Goal: Transaction & Acquisition: Purchase product/service

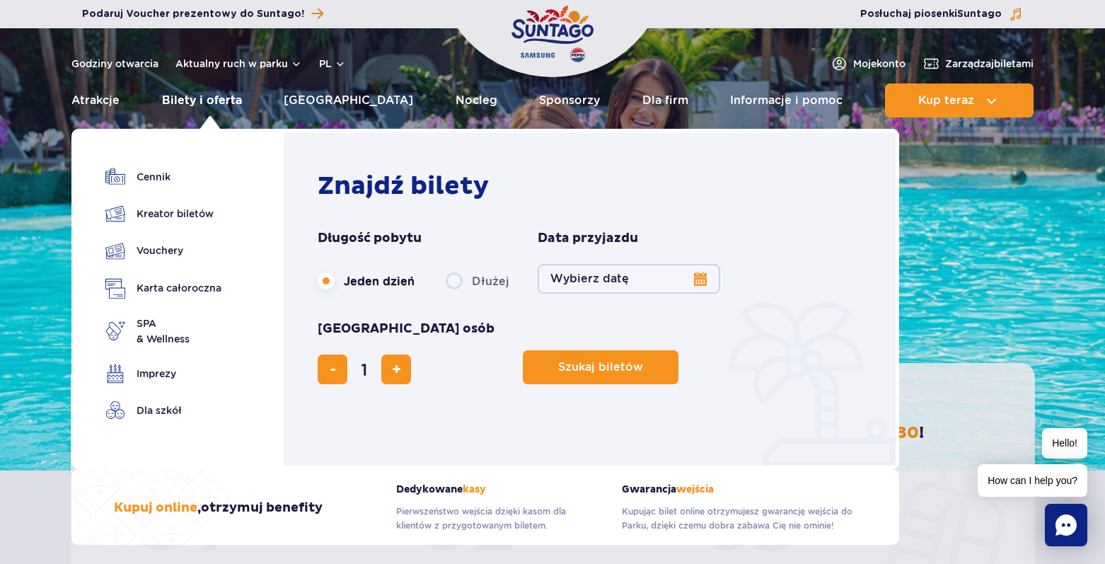
click at [226, 100] on link "Bilety i oferta" at bounding box center [202, 100] width 80 height 34
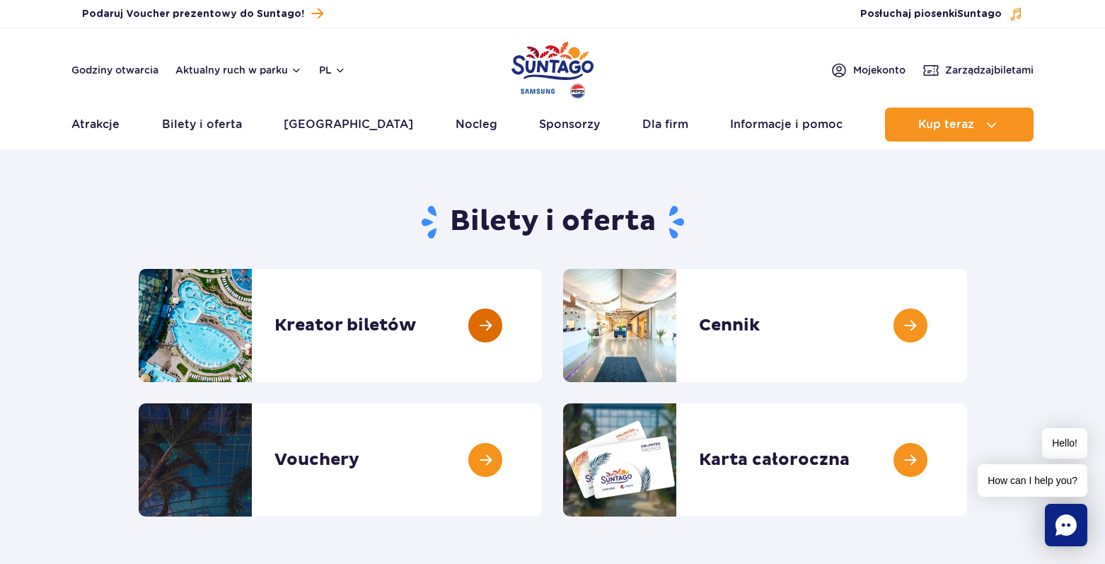
click at [542, 322] on link at bounding box center [542, 325] width 0 height 113
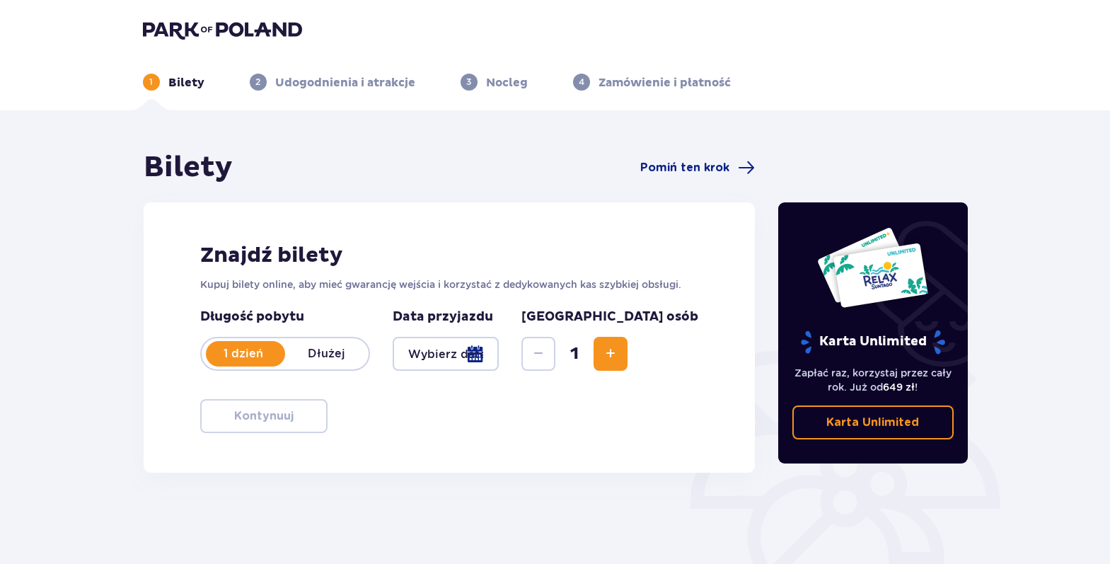
click at [499, 354] on div at bounding box center [446, 354] width 107 height 34
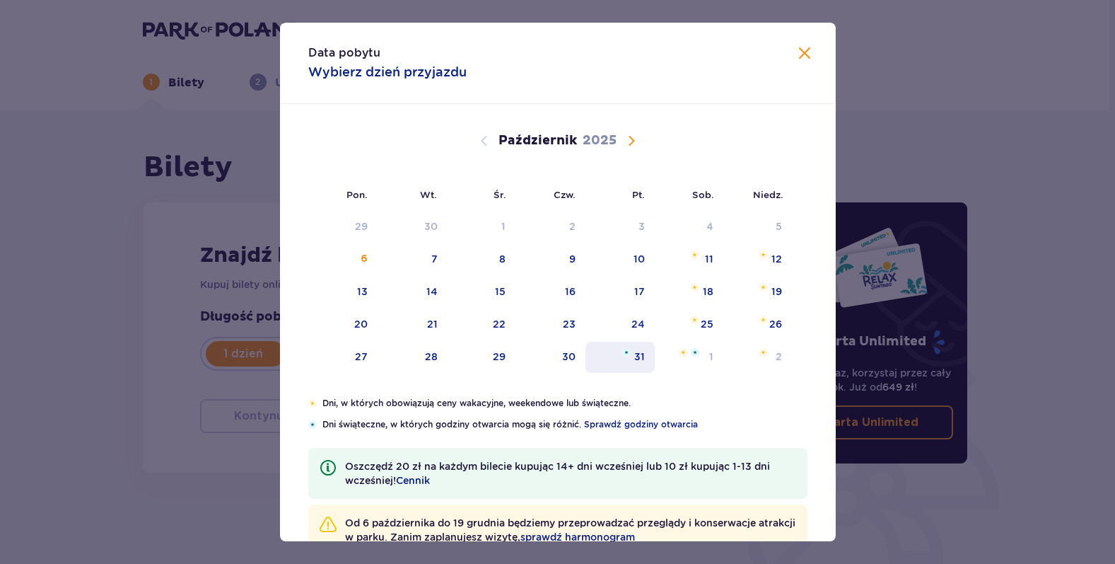
scroll to position [42, 0]
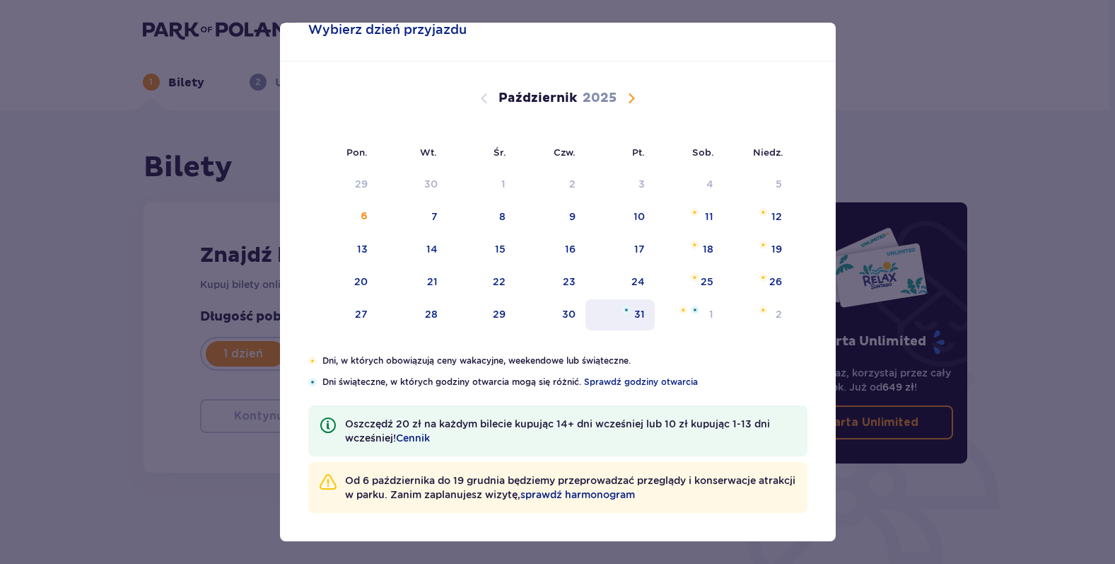
click at [639, 323] on div "31" at bounding box center [621, 314] width 70 height 31
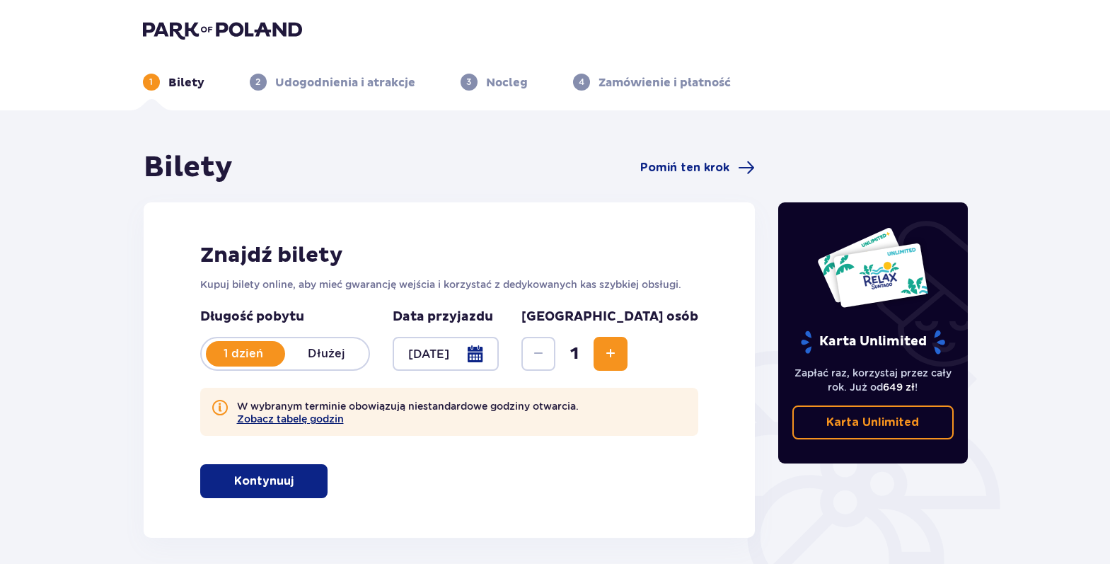
click at [328, 419] on button "Zobacz tabelę godzin" at bounding box center [290, 418] width 107 height 11
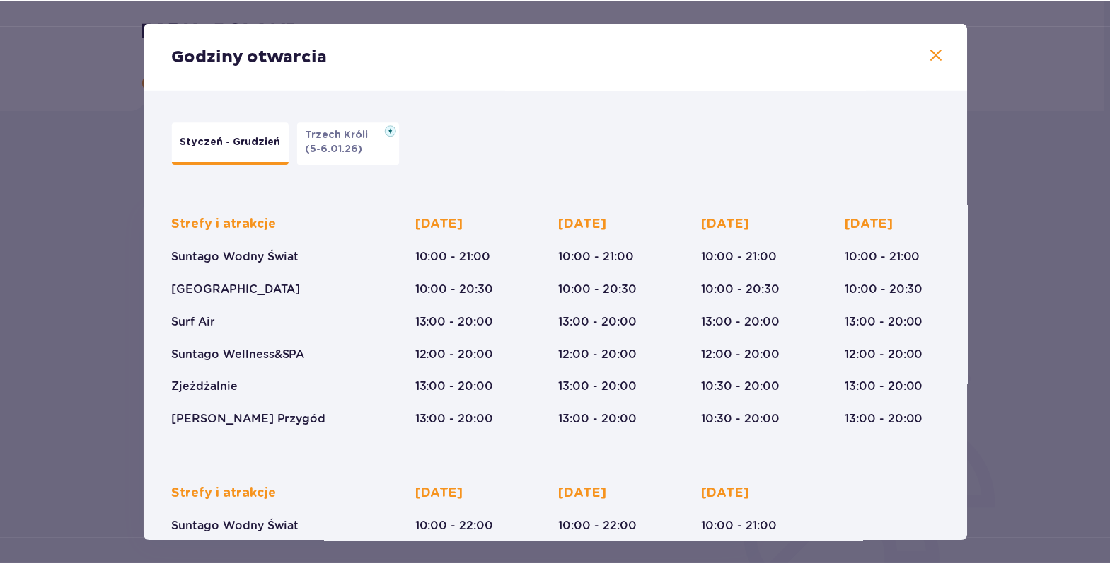
scroll to position [185, 0]
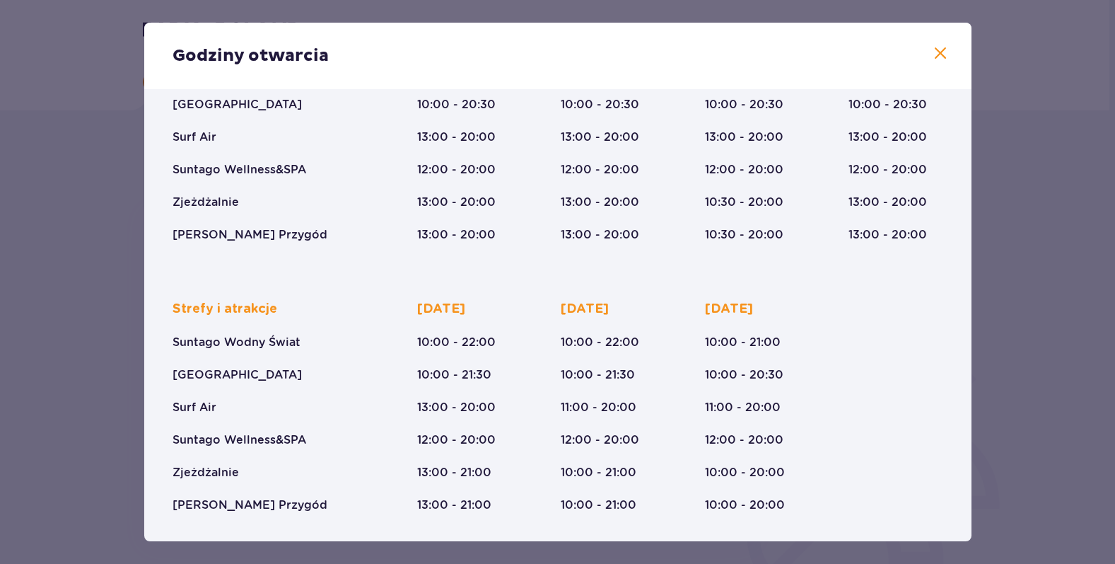
click at [932, 55] on span at bounding box center [940, 53] width 17 height 17
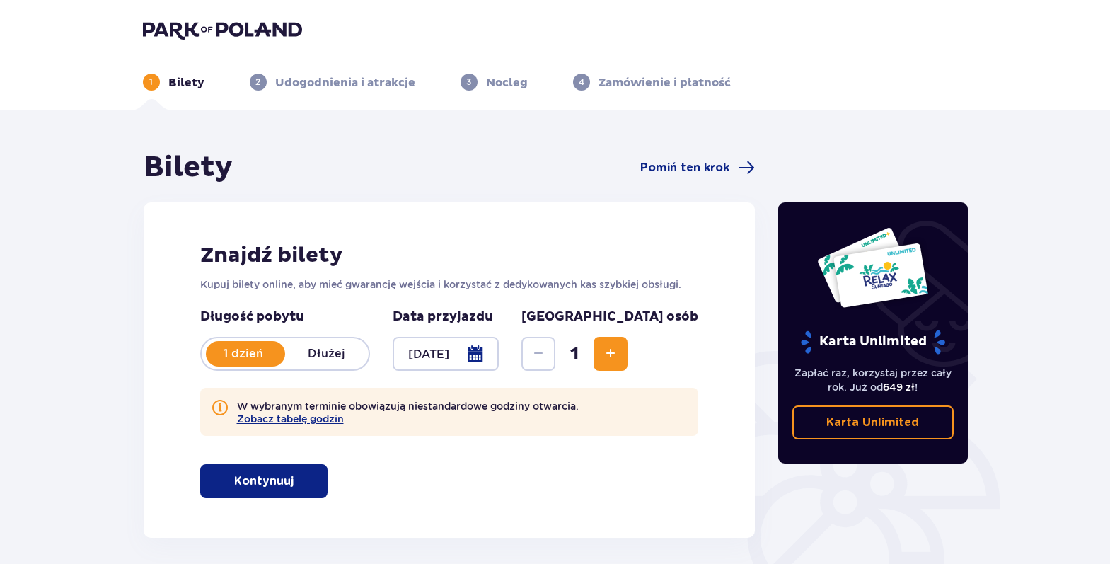
click at [499, 352] on div at bounding box center [446, 354] width 107 height 34
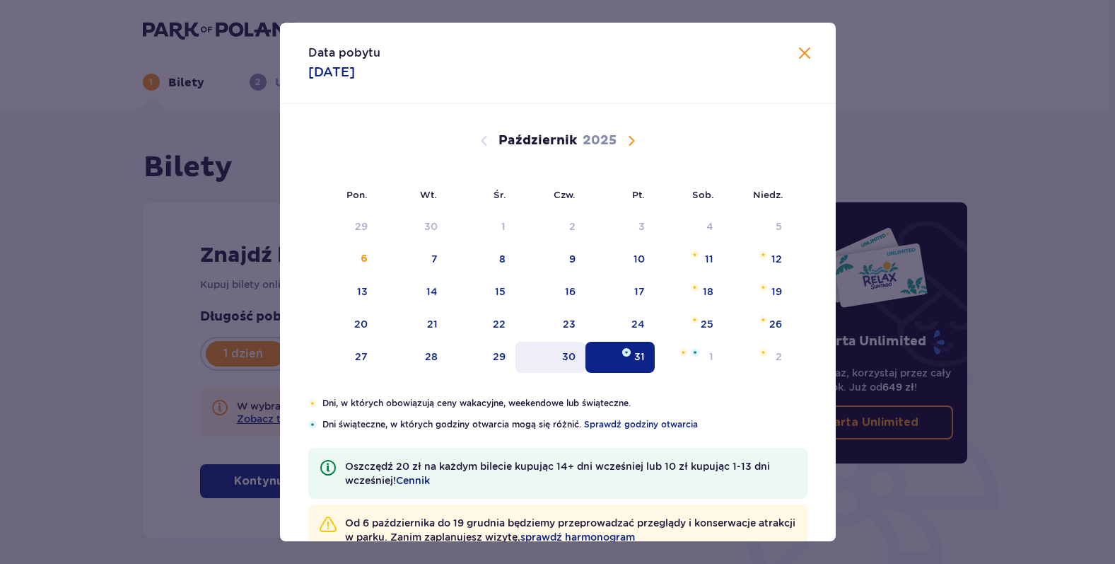
click at [564, 359] on div "30" at bounding box center [568, 356] width 13 height 14
type input "30.10.25"
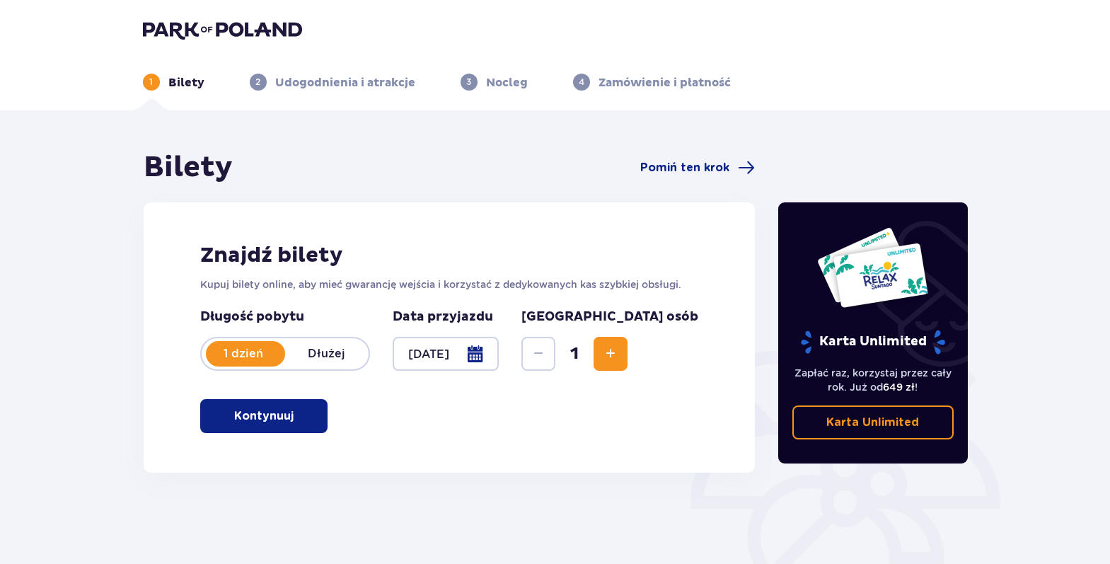
click at [627, 354] on button "Zwiększ" at bounding box center [610, 354] width 34 height 34
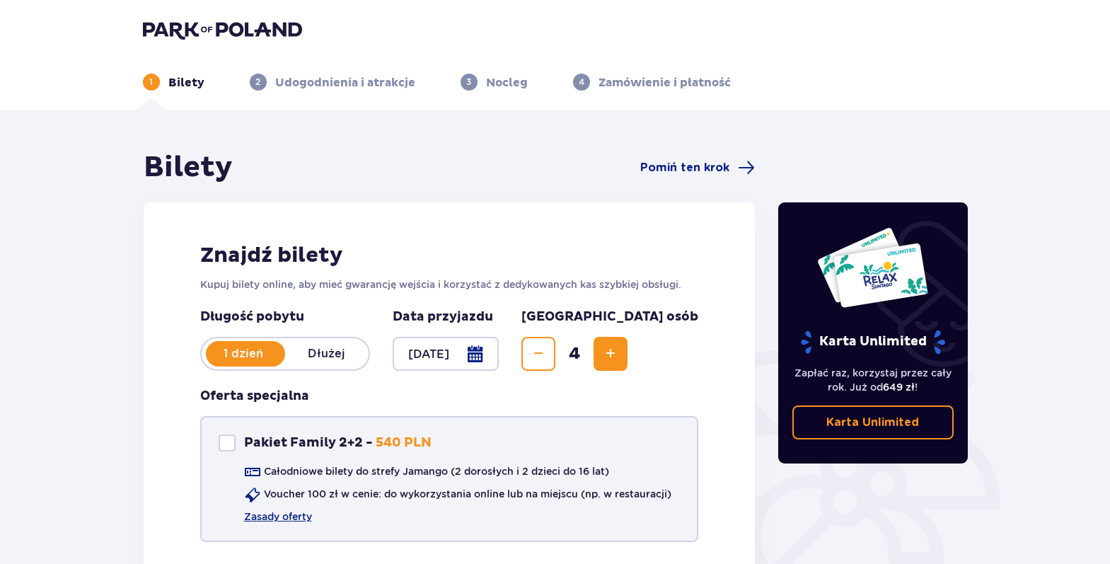
scroll to position [141, 0]
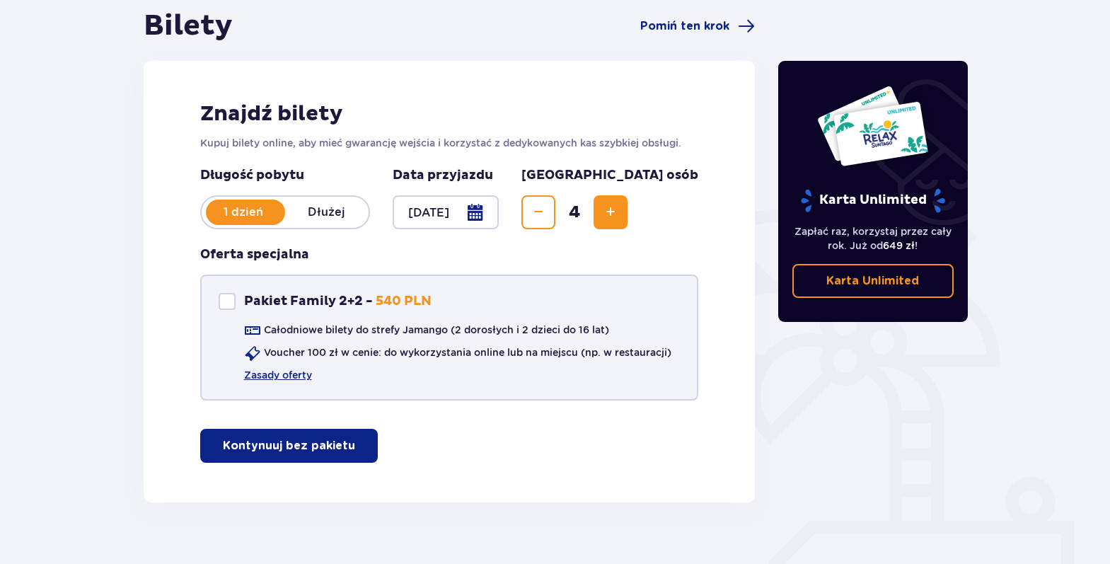
click at [231, 303] on div "Pakiet Family 2+2" at bounding box center [227, 301] width 17 height 17
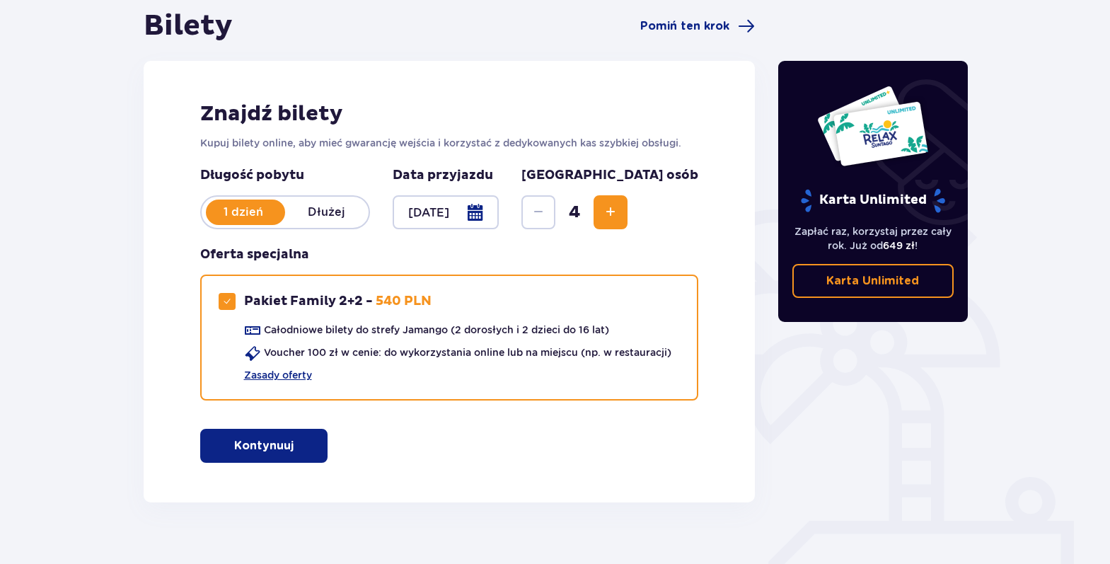
click at [284, 441] on button "Kontynuuj" at bounding box center [263, 446] width 127 height 34
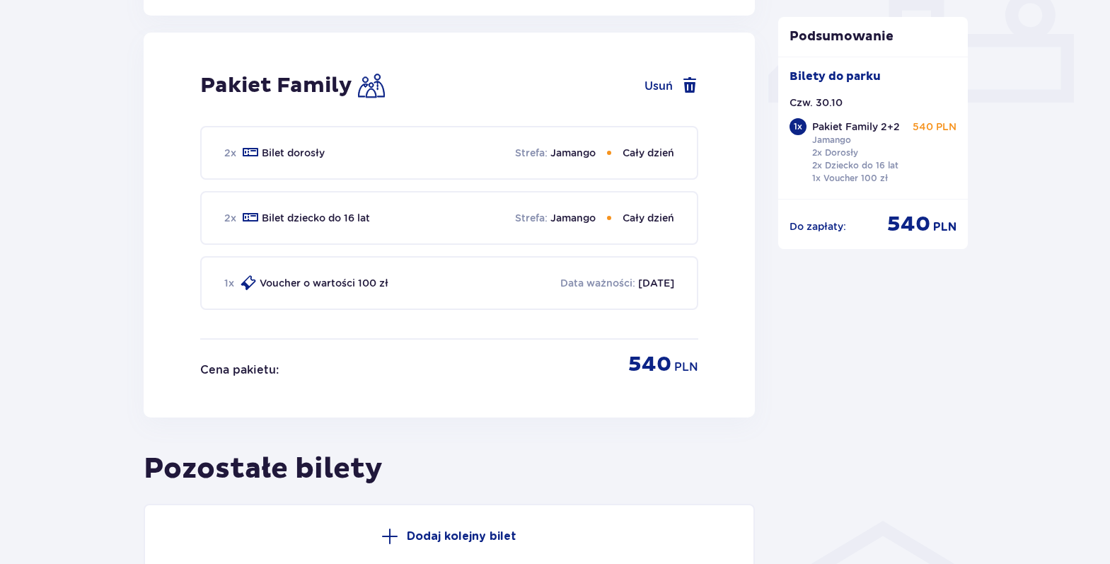
scroll to position [644, 0]
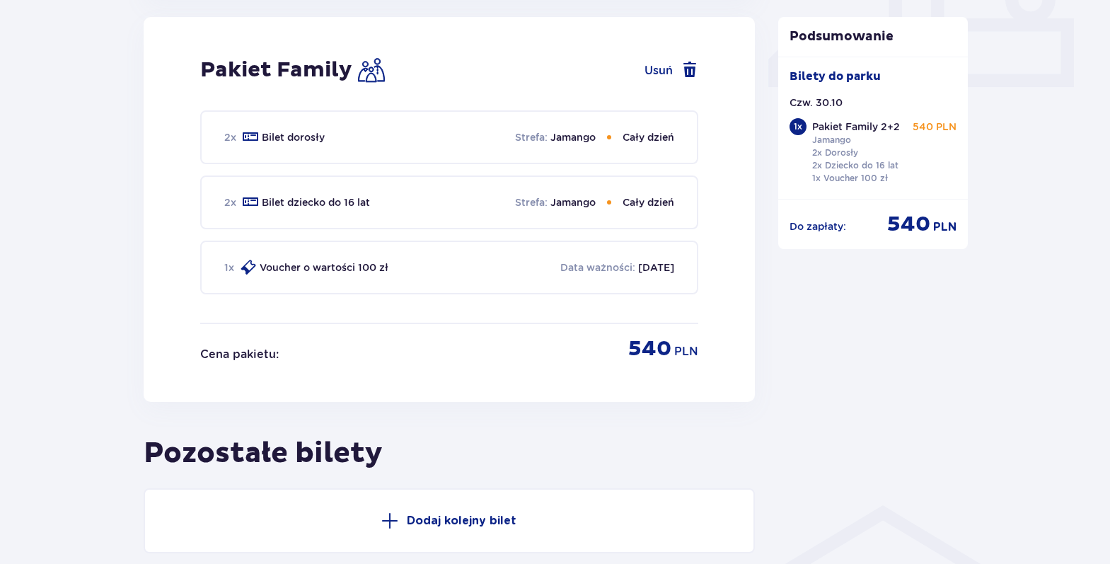
click at [310, 139] on p "Bilet dorosły" at bounding box center [293, 137] width 63 height 14
click at [643, 139] on p "Cały dzień" at bounding box center [648, 137] width 52 height 14
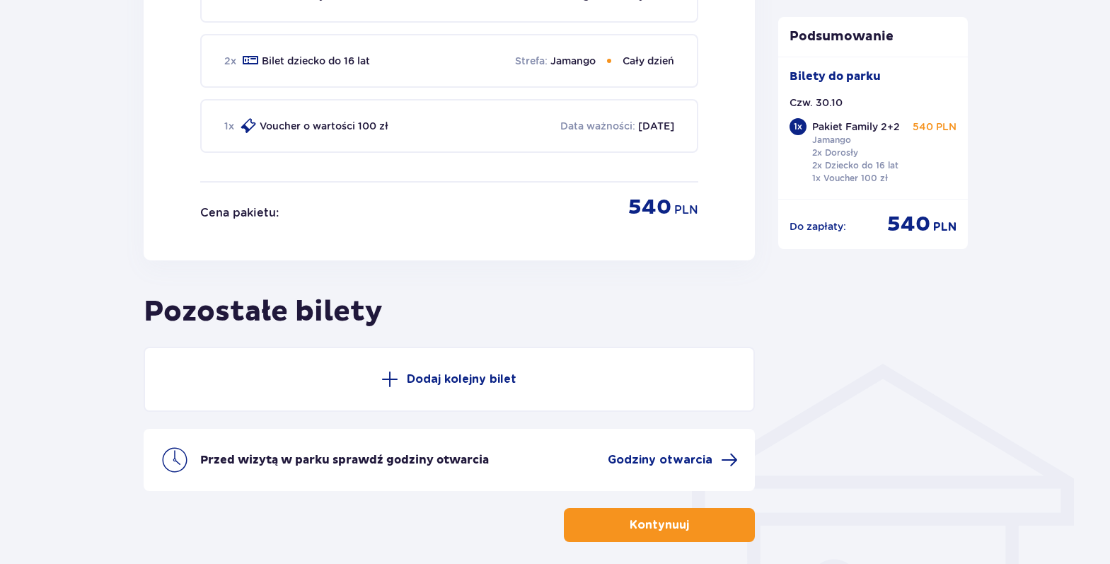
click at [409, 374] on p "Dodaj kolejny bilet" at bounding box center [462, 379] width 110 height 16
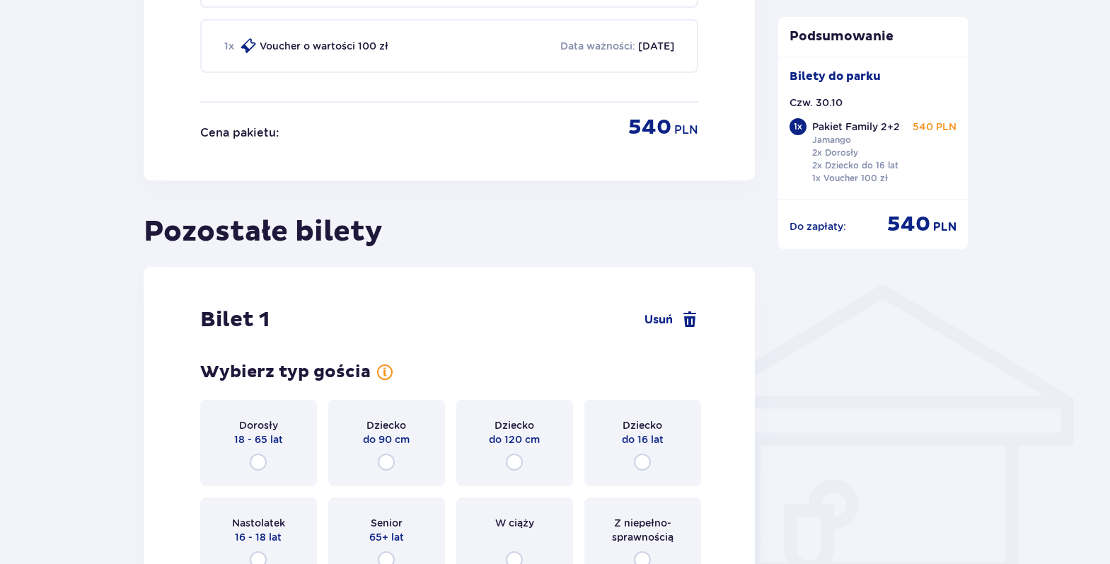
scroll to position [582, 0]
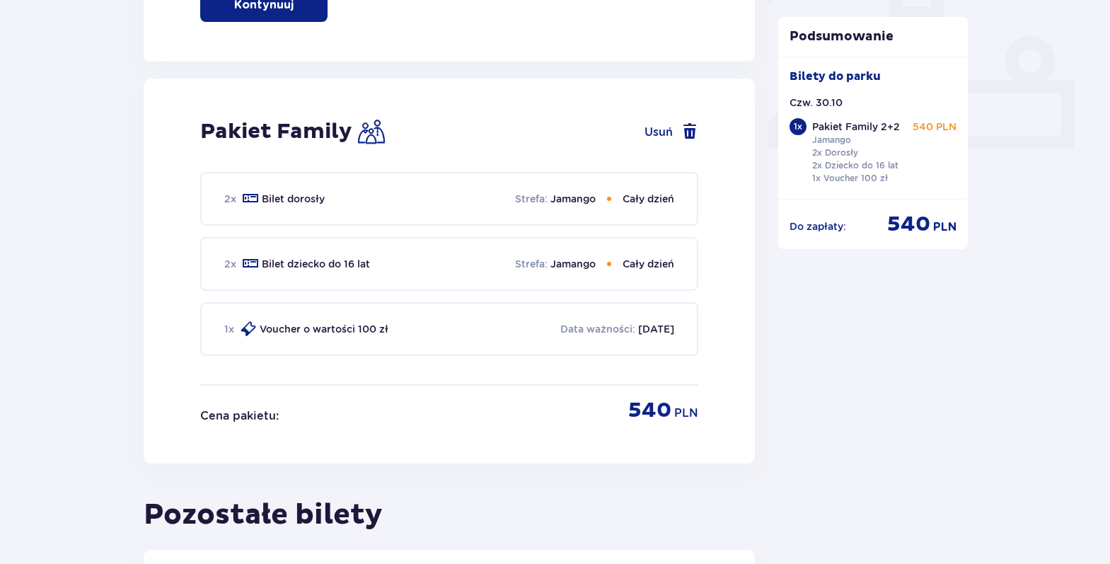
click at [334, 325] on p "Voucher o wartości 100 zł" at bounding box center [324, 329] width 129 height 14
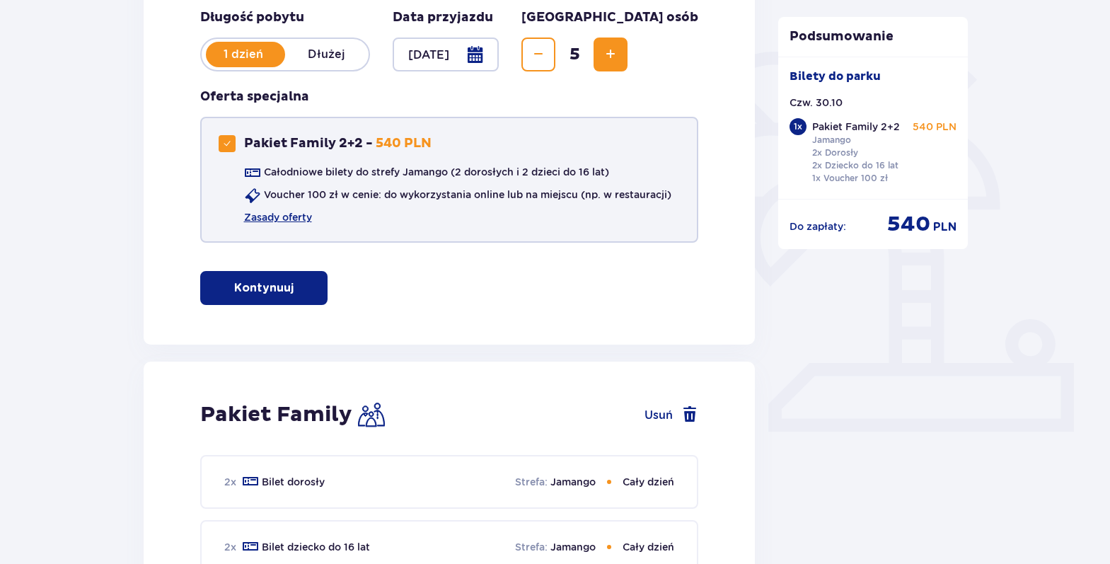
scroll to position [158, 0]
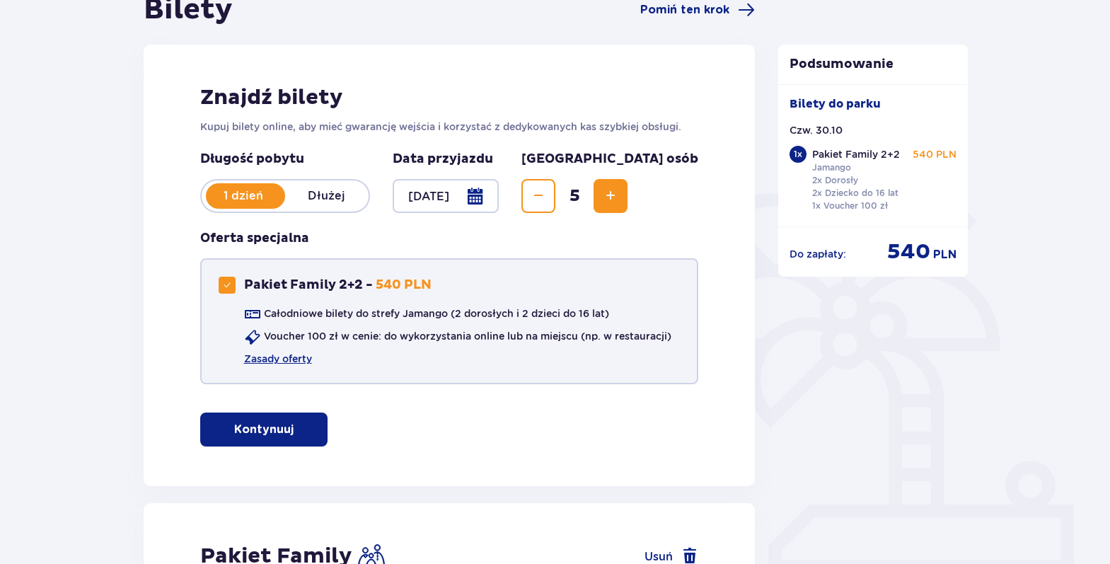
click at [233, 280] on div "Pakiet Family 2+2" at bounding box center [227, 285] width 17 height 17
checkbox input "false"
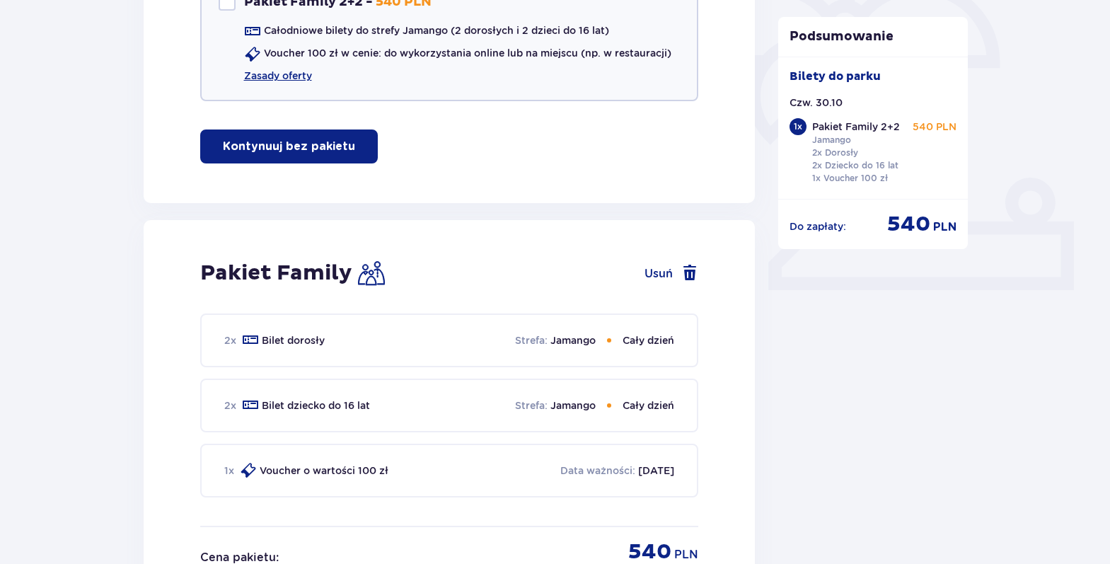
click at [313, 154] on p "Kontynuuj bez pakietu" at bounding box center [289, 147] width 132 height 16
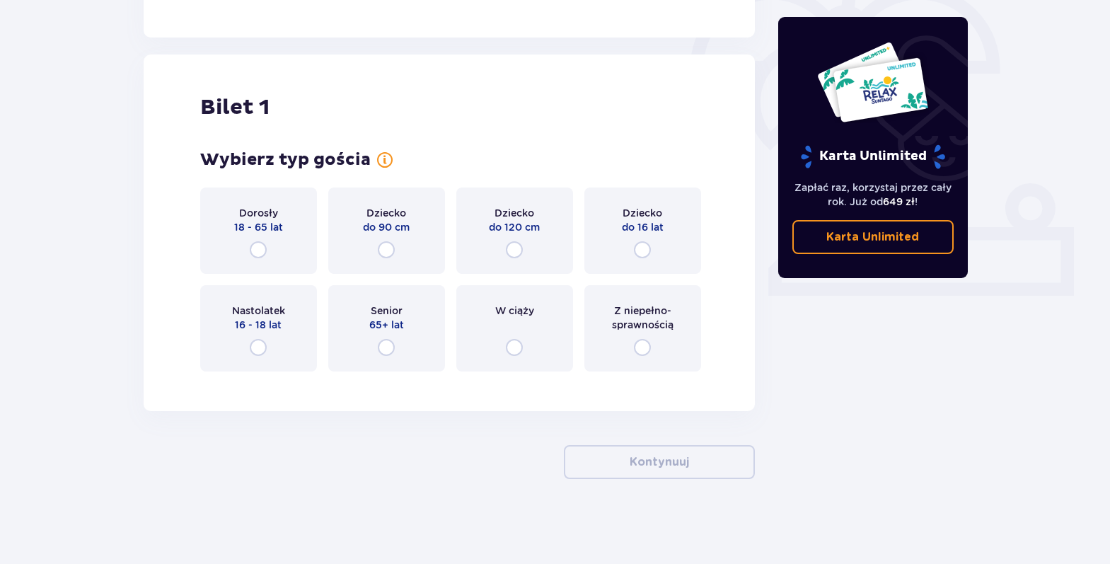
scroll to position [435, 0]
click at [269, 243] on div "Dorosły 18 - 65 lat" at bounding box center [258, 230] width 117 height 86
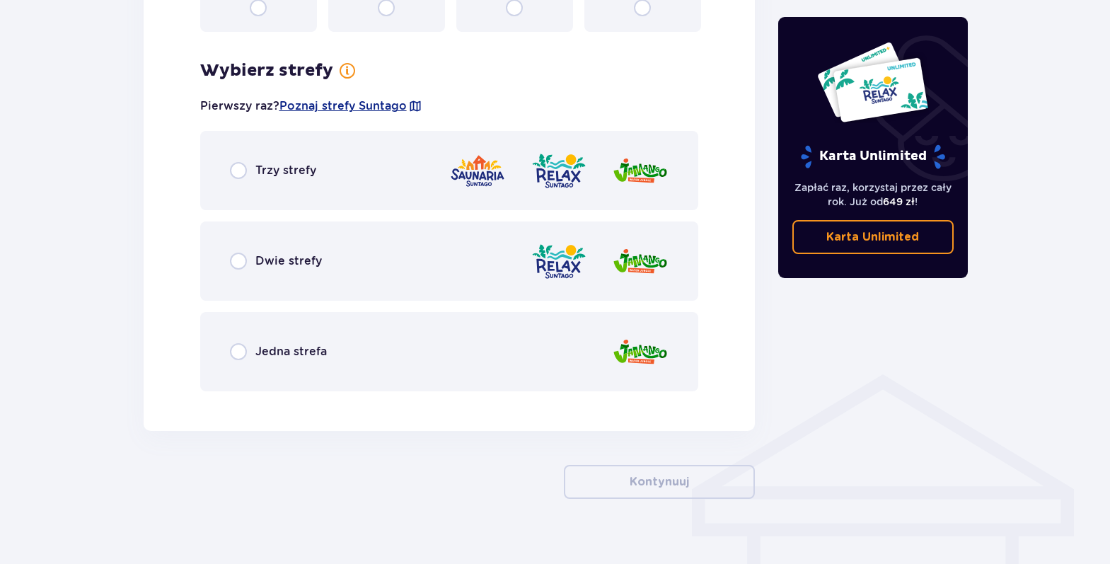
scroll to position [794, 0]
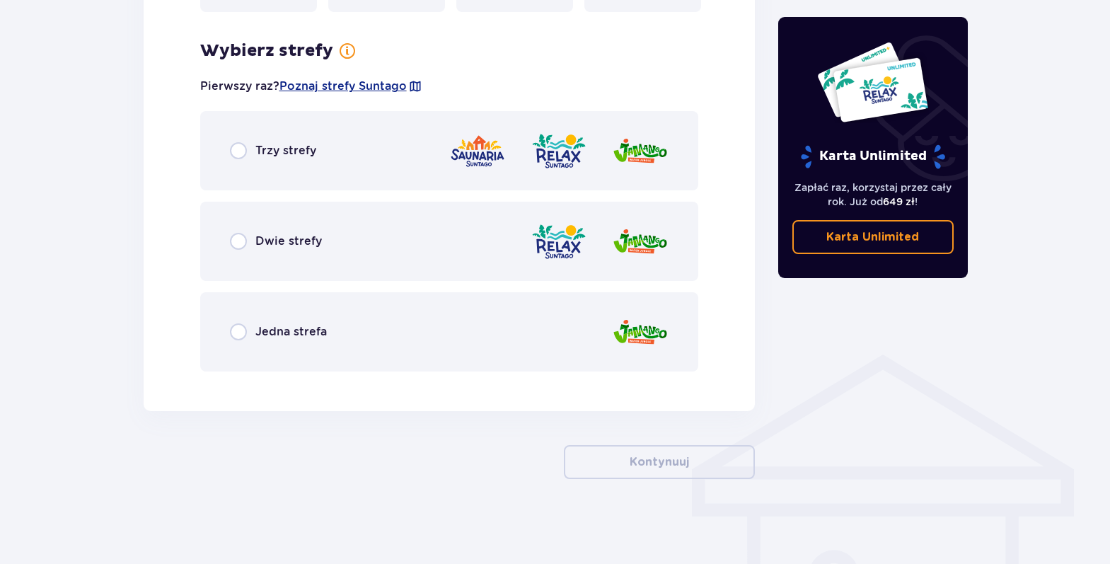
click at [286, 238] on span "Dwie strefy" at bounding box center [288, 241] width 66 height 16
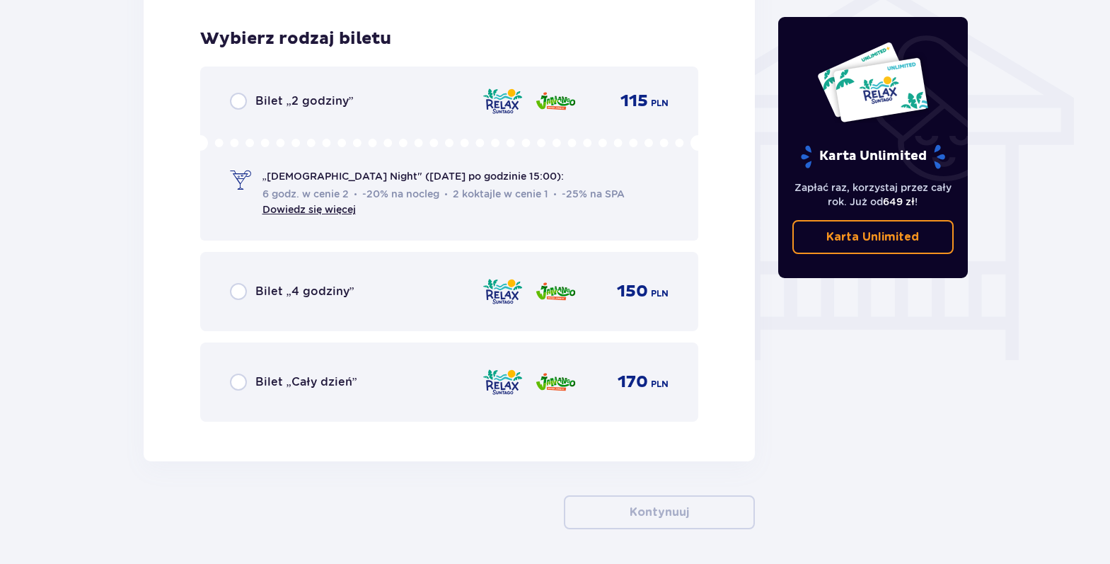
scroll to position [1177, 0]
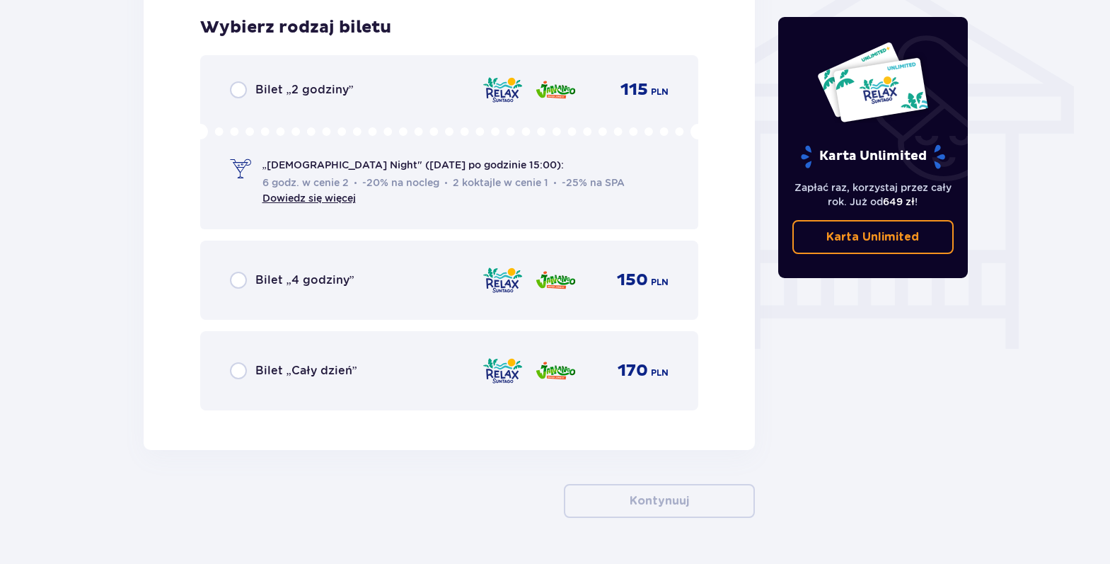
click at [270, 100] on div "Bilet „2 godziny” 115 PLN „Ladies Night" (czwartek po godzinie 15:00): 6 godz. …" at bounding box center [449, 142] width 499 height 174
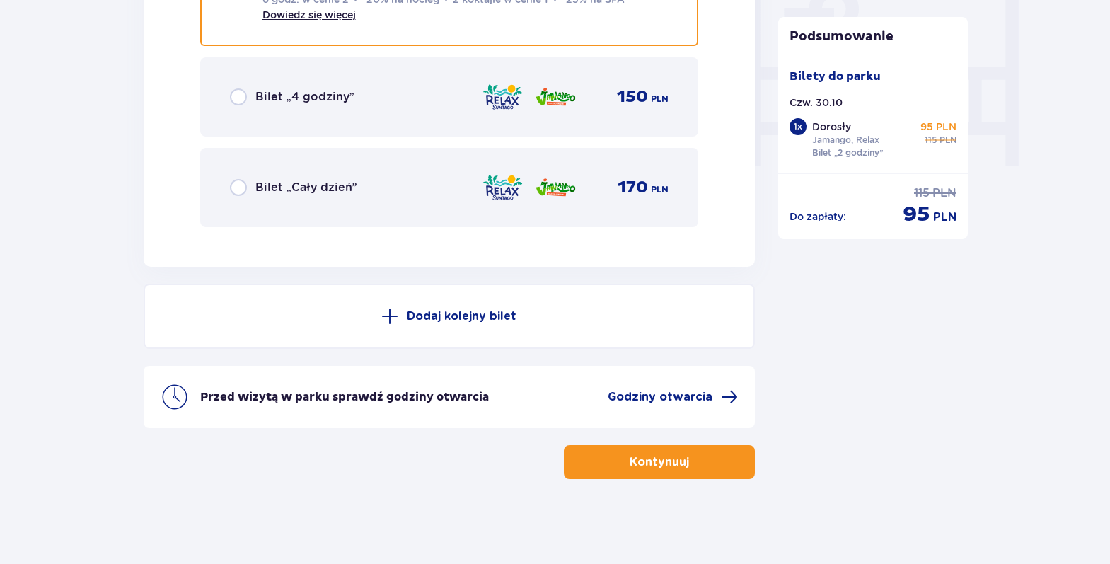
scroll to position [1148, 0]
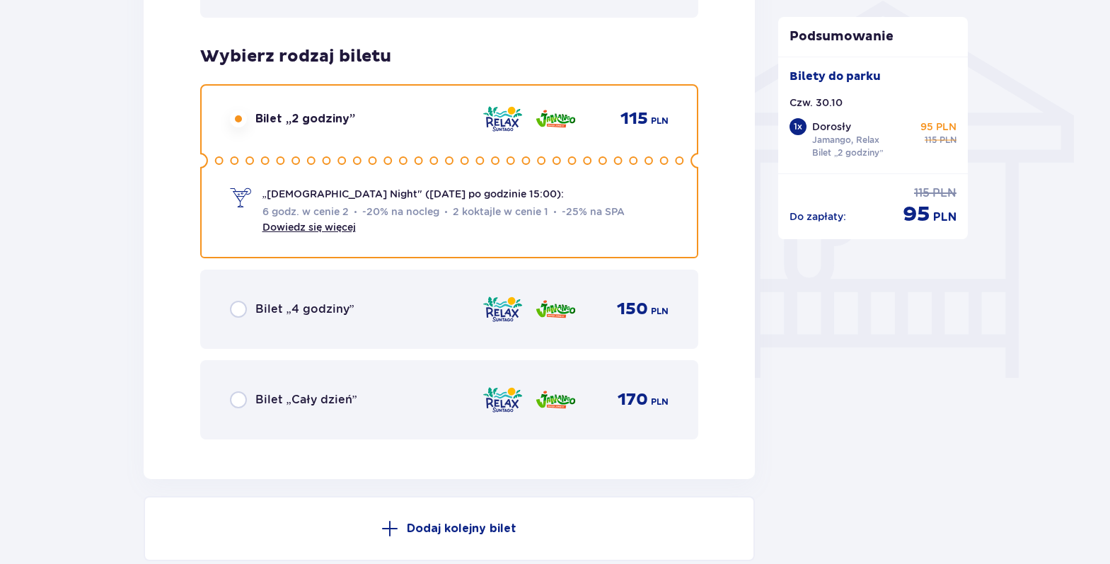
click at [319, 398] on span "Bilet „Cały dzień”" at bounding box center [306, 400] width 102 height 16
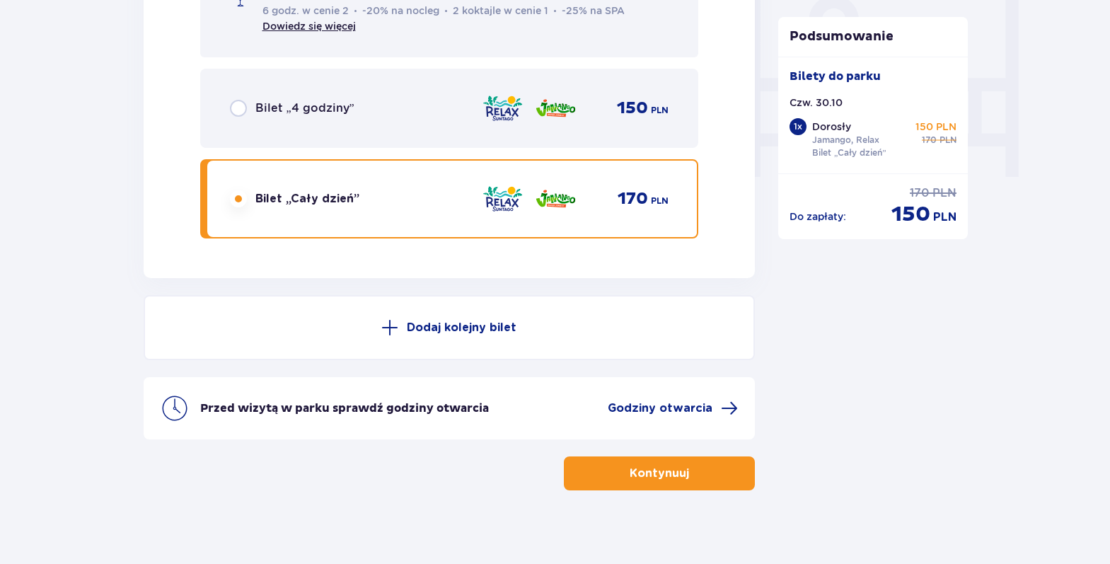
scroll to position [1360, 0]
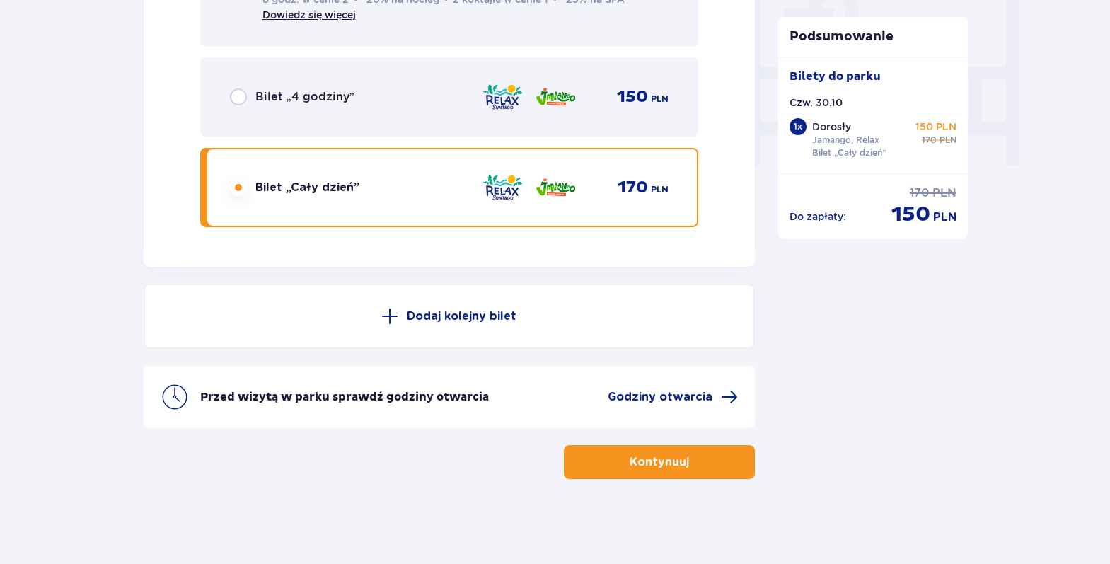
click at [629, 459] on p "Kontynuuj" at bounding box center [658, 462] width 59 height 16
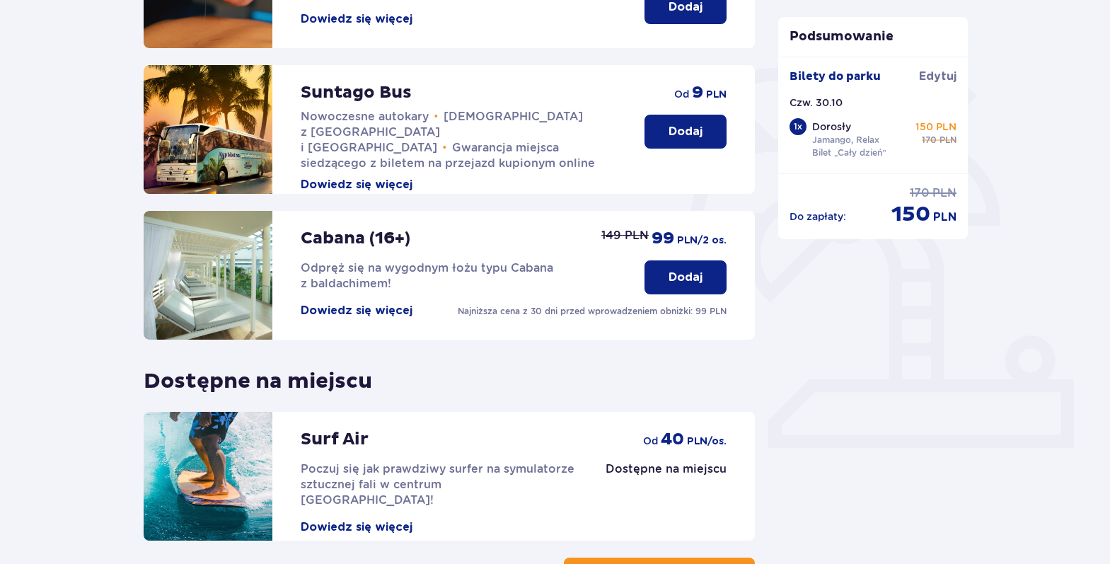
scroll to position [395, 0]
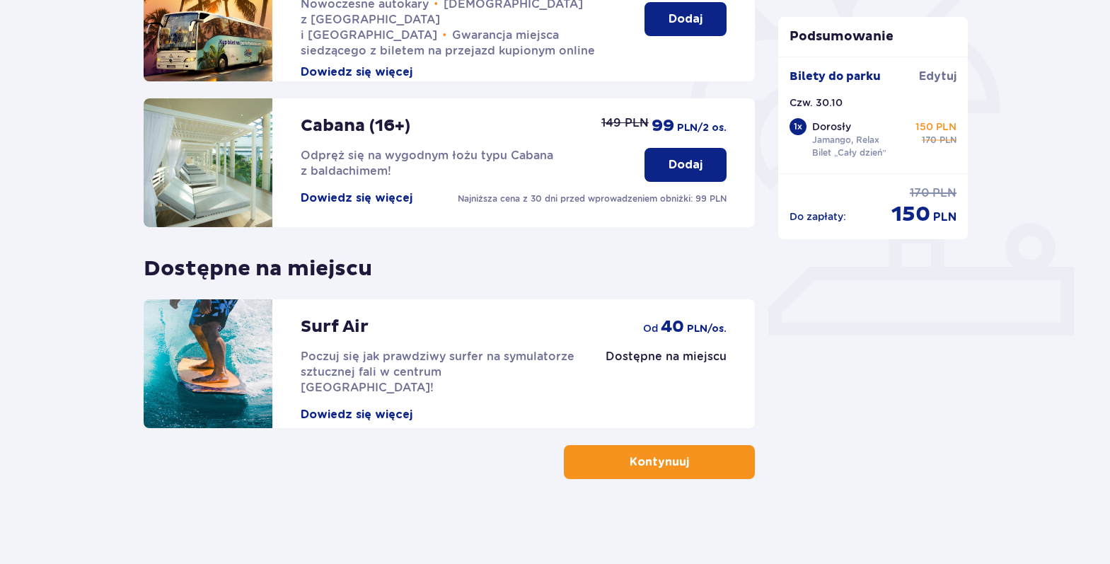
click at [378, 407] on button "Dowiedz się więcej" at bounding box center [357, 415] width 112 height 16
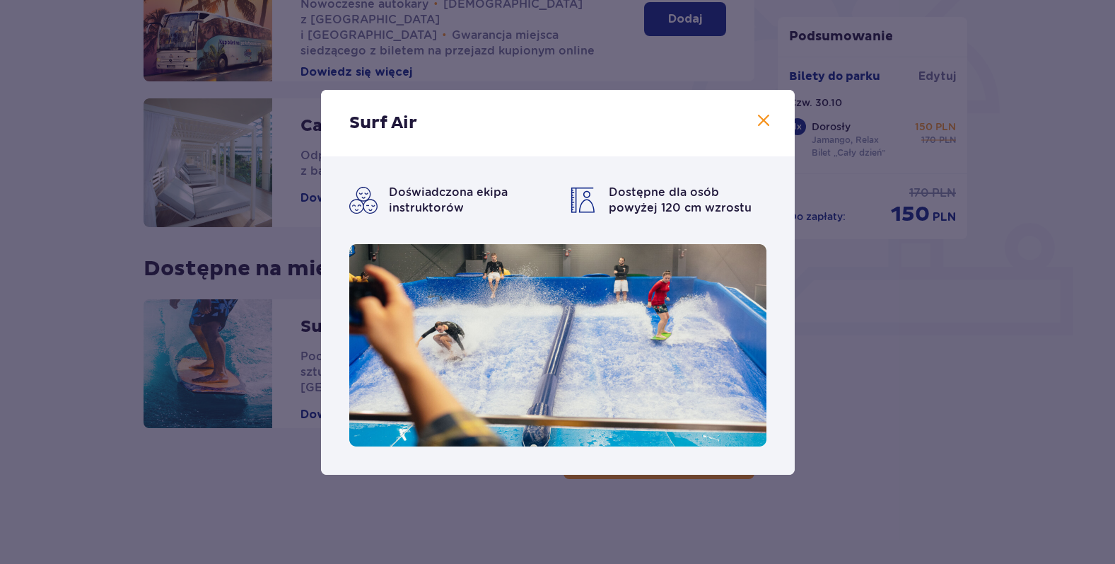
click at [762, 123] on span at bounding box center [763, 120] width 17 height 17
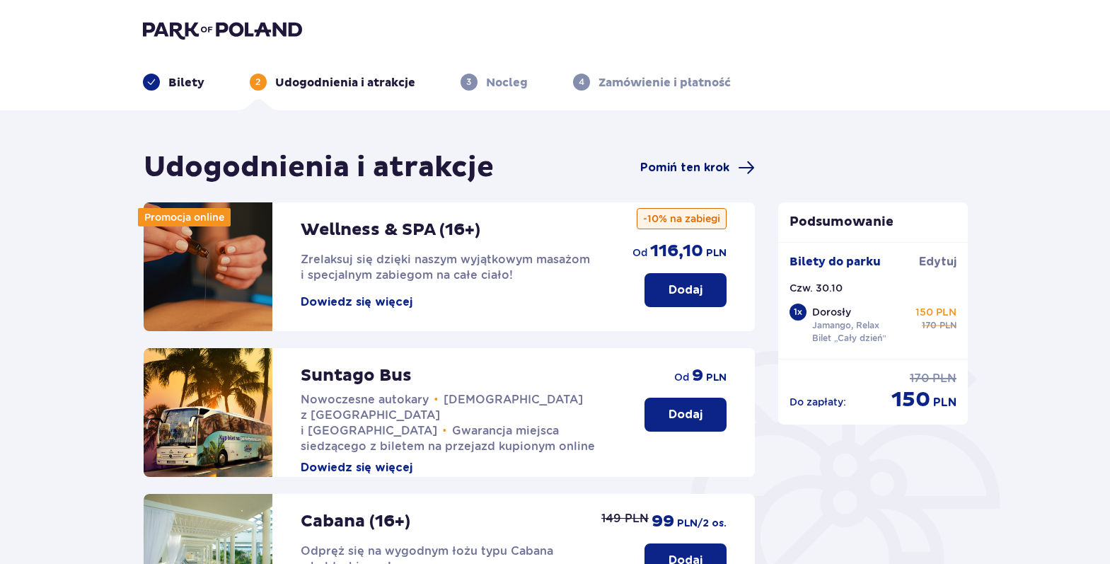
click at [694, 168] on span "Pomiń ten krok" at bounding box center [684, 168] width 89 height 16
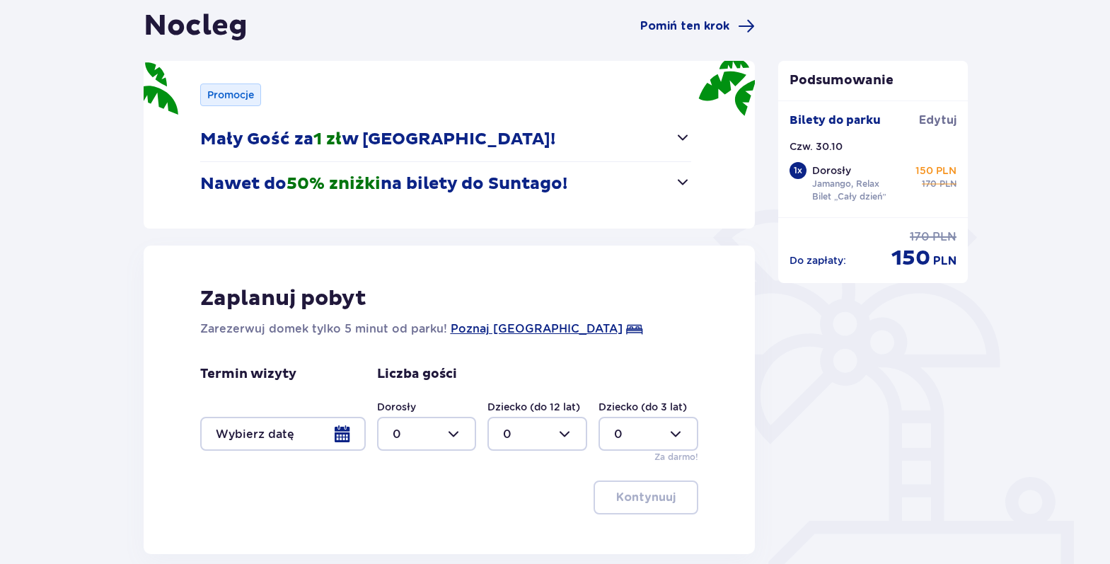
scroll to position [212, 0]
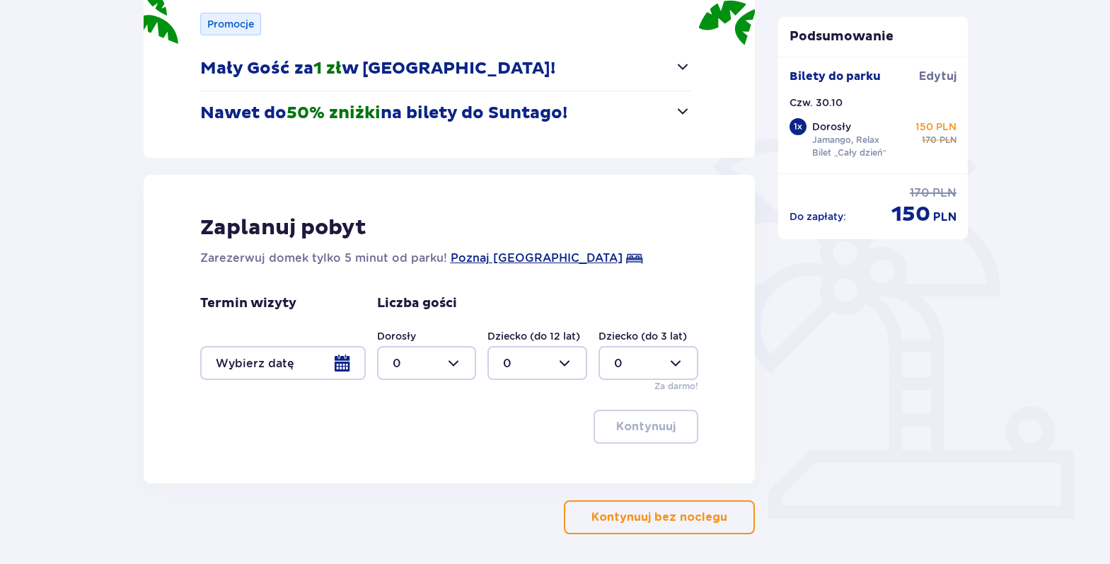
click at [345, 362] on div at bounding box center [283, 363] width 166 height 34
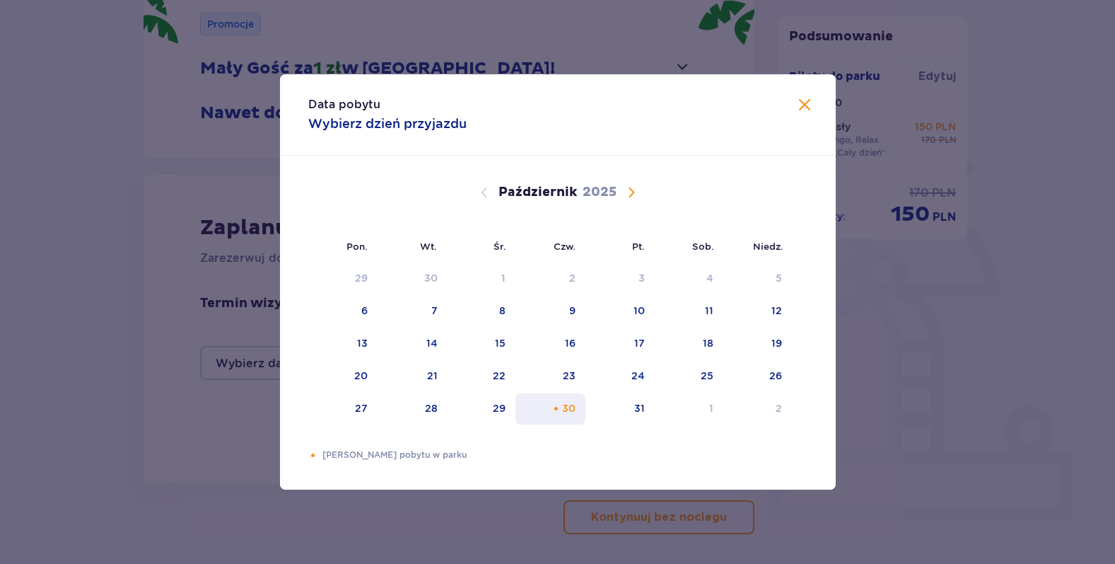
click at [567, 400] on div "30" at bounding box center [551, 408] width 70 height 31
click at [801, 107] on span "Zamknij" at bounding box center [804, 105] width 17 height 17
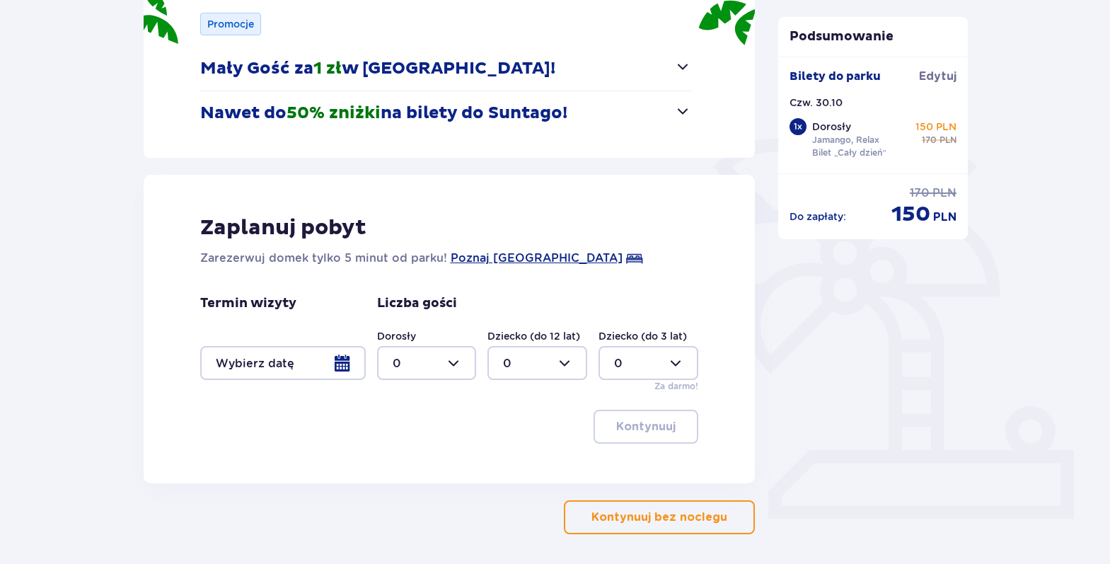
click at [455, 361] on div at bounding box center [427, 363] width 100 height 34
click at [402, 460] on div "2" at bounding box center [427, 466] width 69 height 16
type input "2"
click at [564, 366] on div at bounding box center [537, 363] width 100 height 34
click at [528, 429] on div "1" at bounding box center [537, 436] width 69 height 16
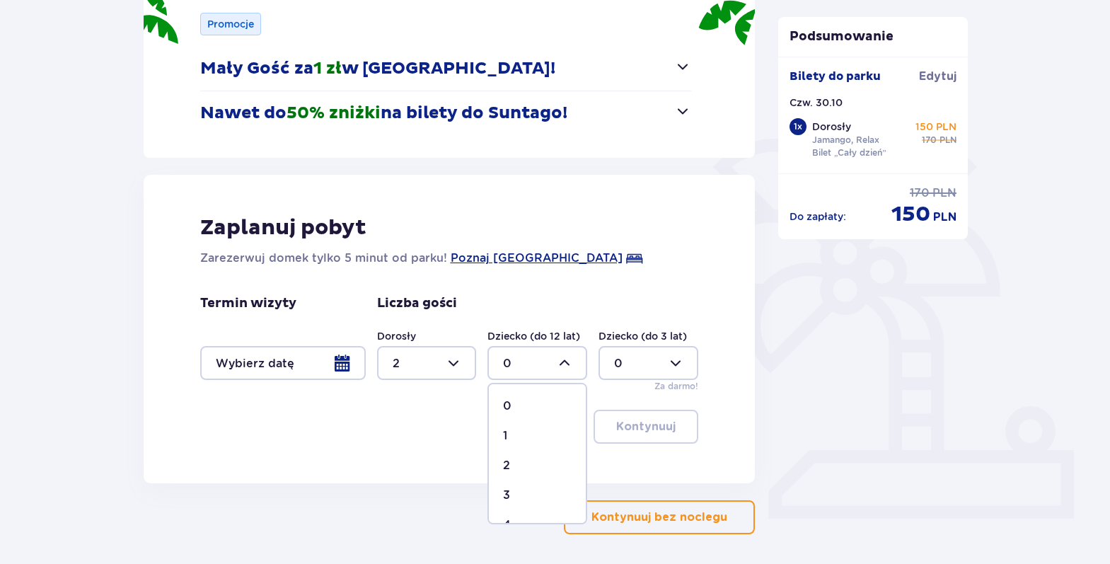
type input "1"
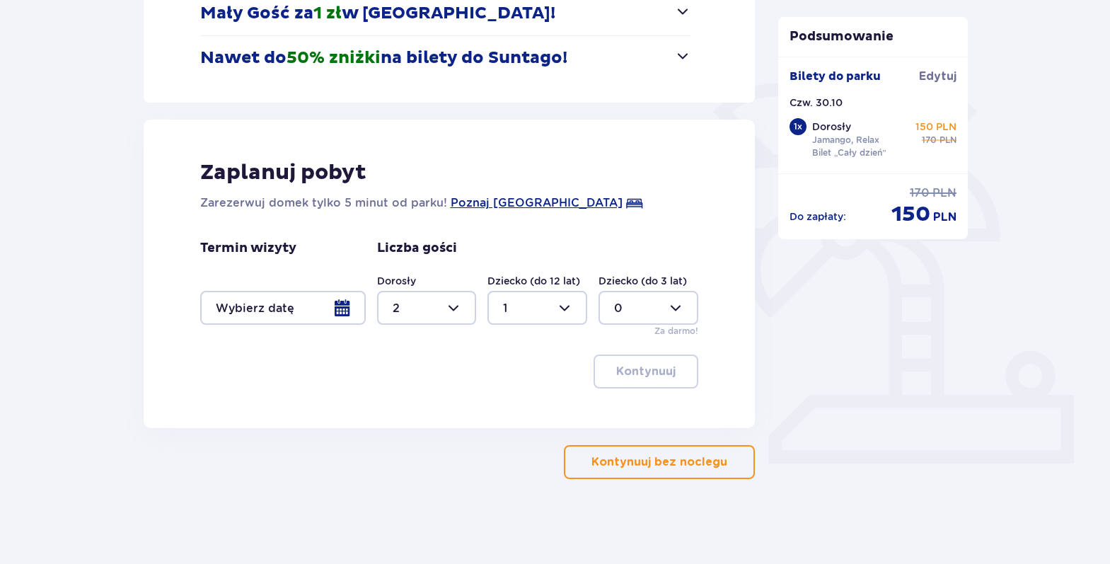
click at [643, 453] on button "Kontynuuj bez noclegu" at bounding box center [659, 462] width 191 height 34
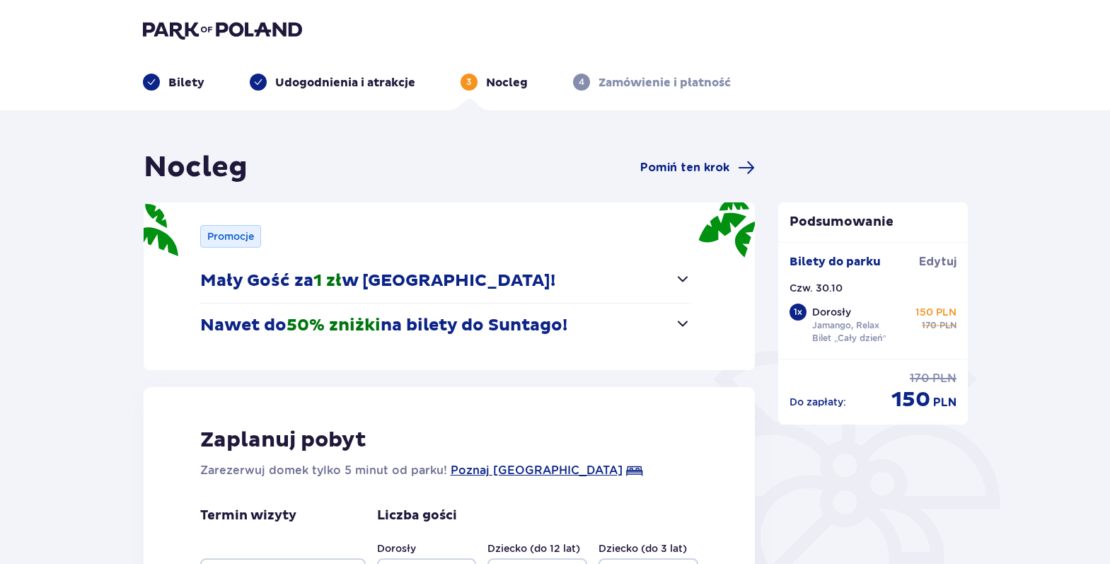
click at [173, 73] on div "Bilety Udogodnienia i atrakcje 3 Nocleg 4 Zamówienie i płatność" at bounding box center [555, 65] width 847 height 51
click at [170, 86] on p "Bilety" at bounding box center [186, 83] width 36 height 16
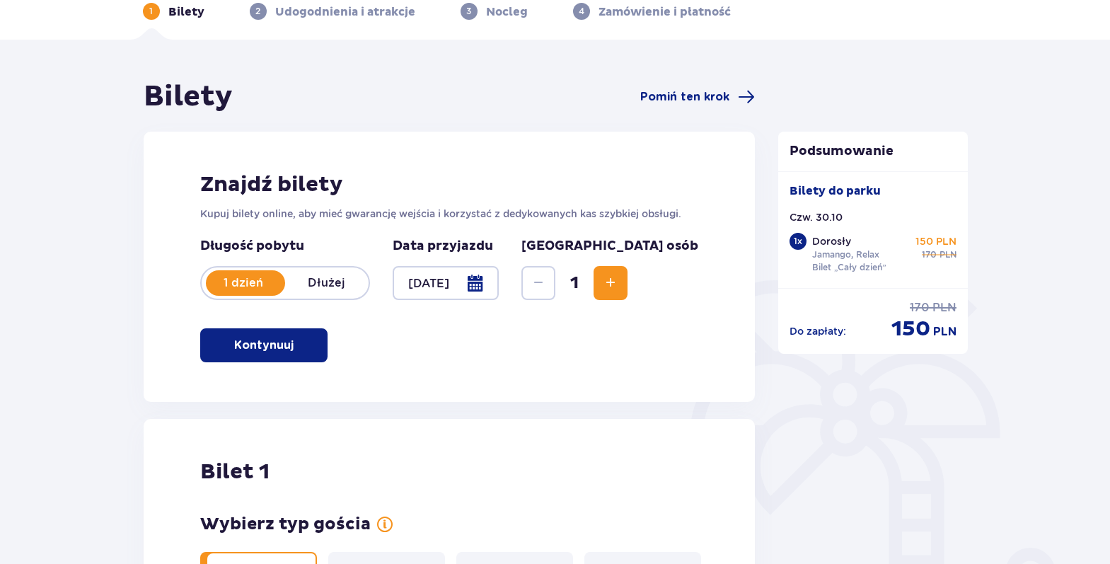
scroll to position [141, 0]
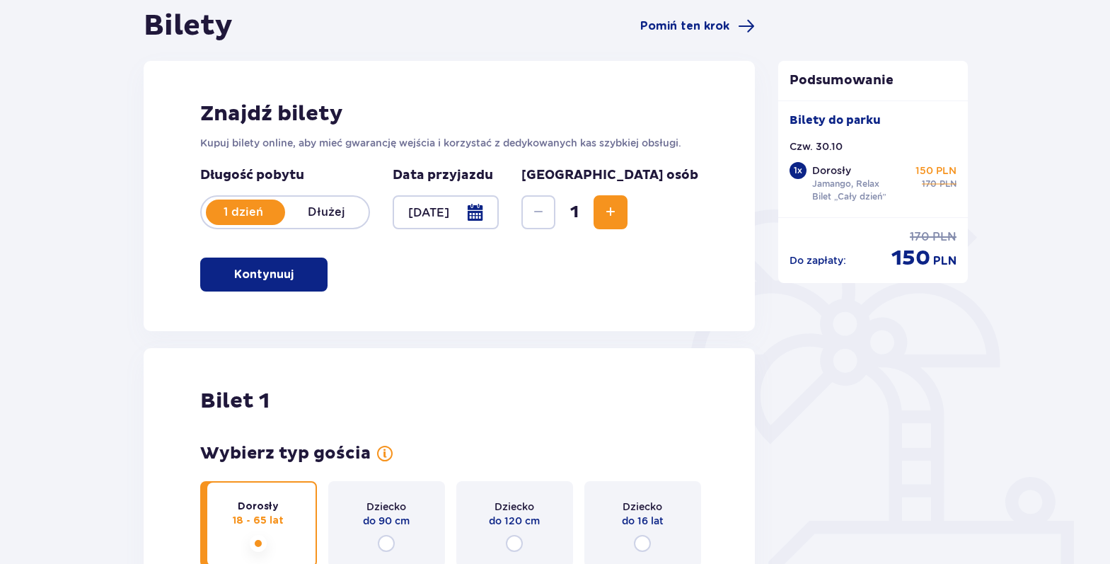
click at [627, 216] on button "Zwiększ" at bounding box center [610, 212] width 34 height 34
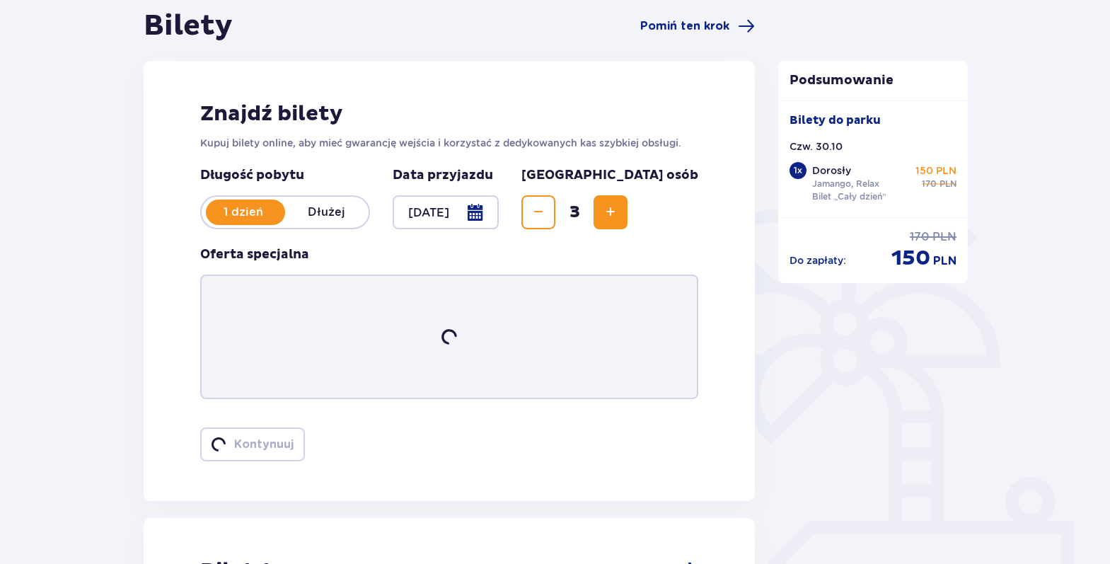
click at [627, 216] on button "Zwiększ" at bounding box center [610, 212] width 34 height 34
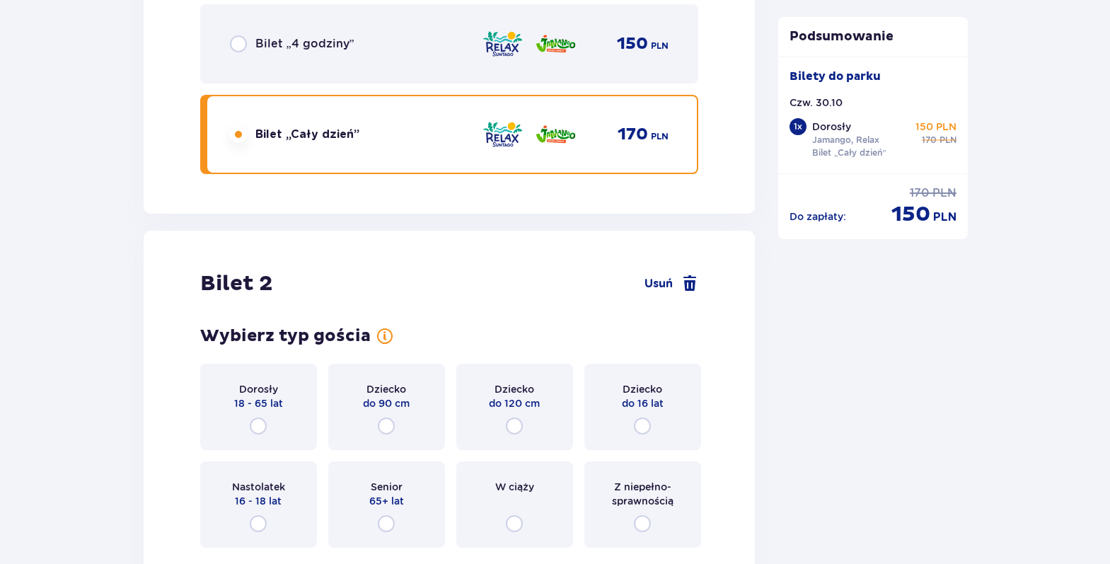
scroll to position [1796, 0]
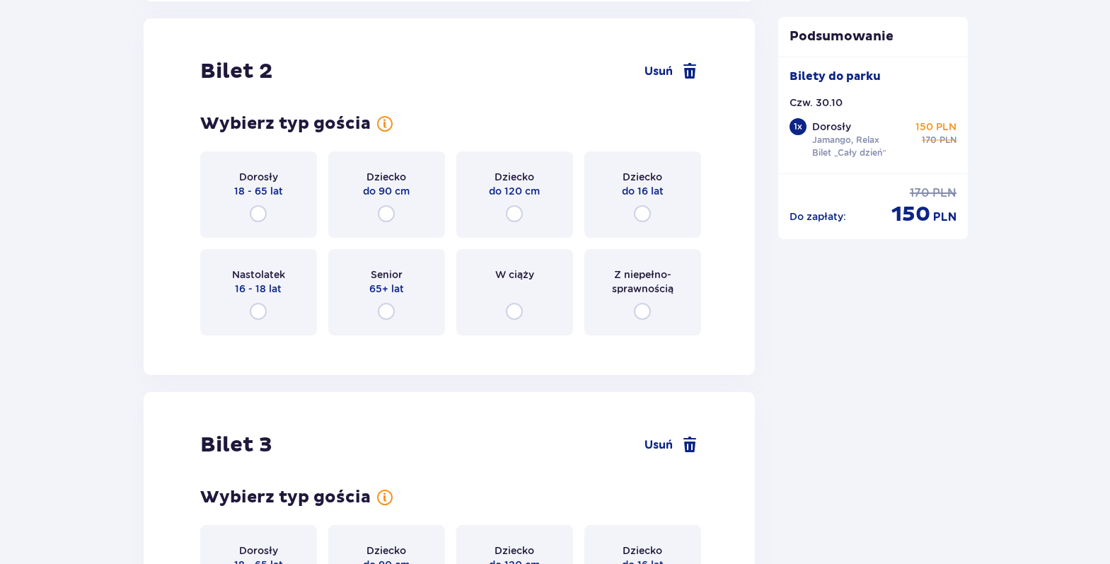
click at [249, 216] on div "Dorosły 18 - 65 lat" at bounding box center [258, 194] width 117 height 86
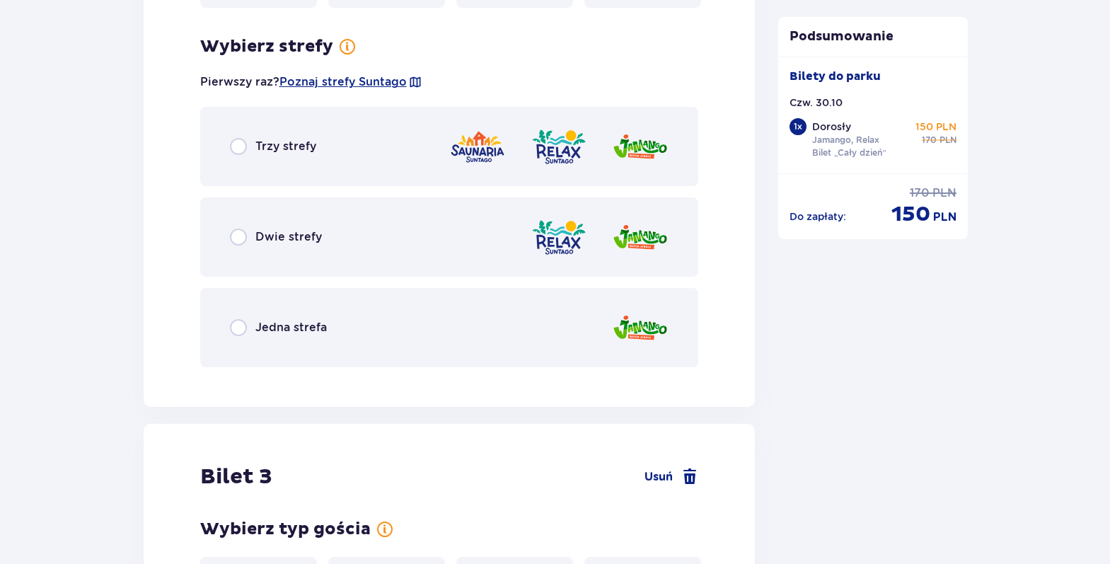
scroll to position [2143, 0]
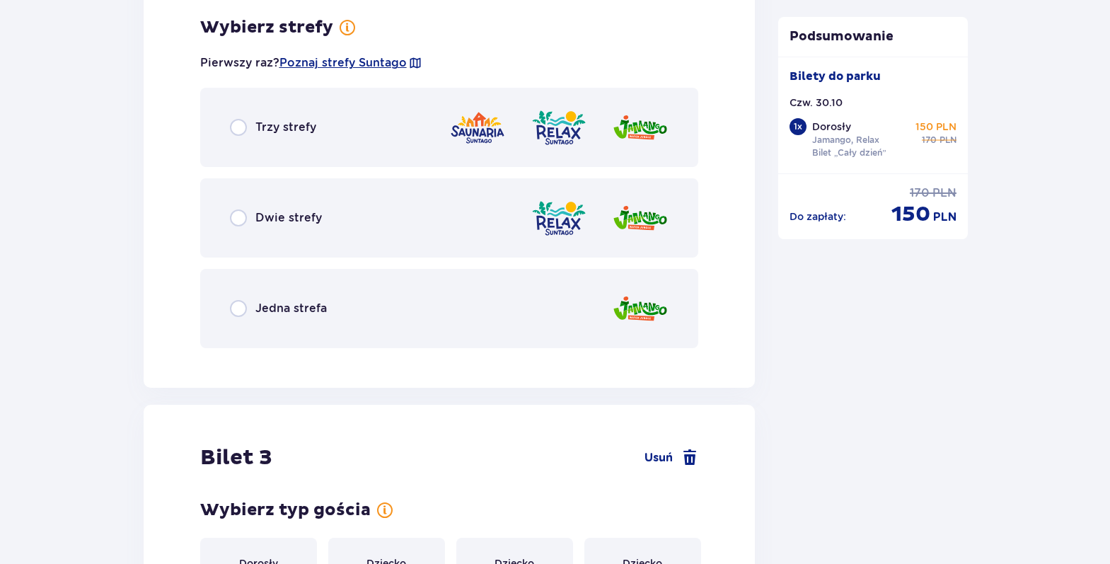
click at [250, 309] on div "Jedna strefa" at bounding box center [278, 308] width 97 height 17
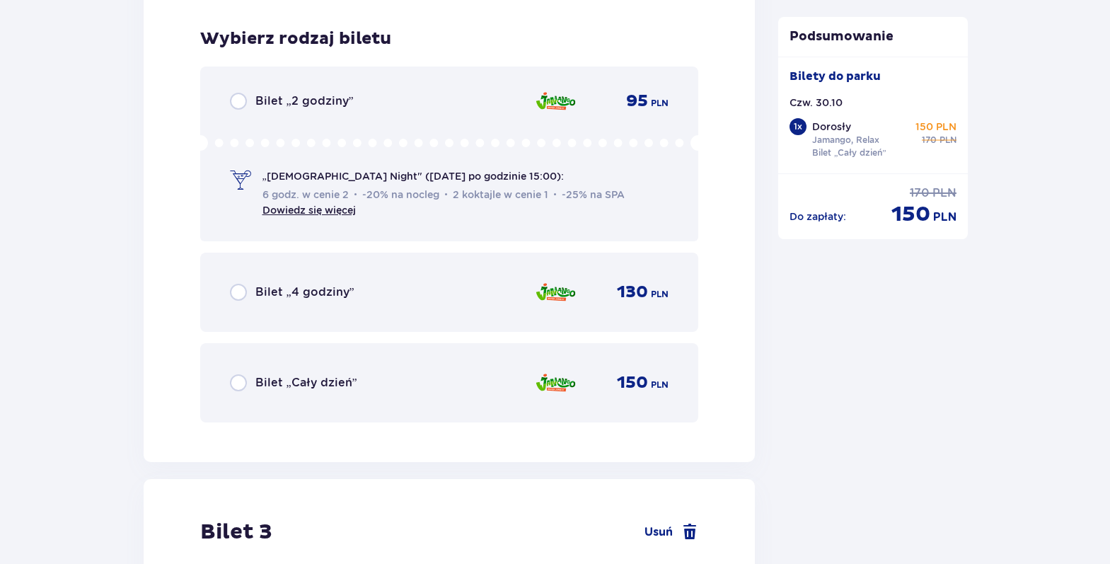
scroll to position [2502, 0]
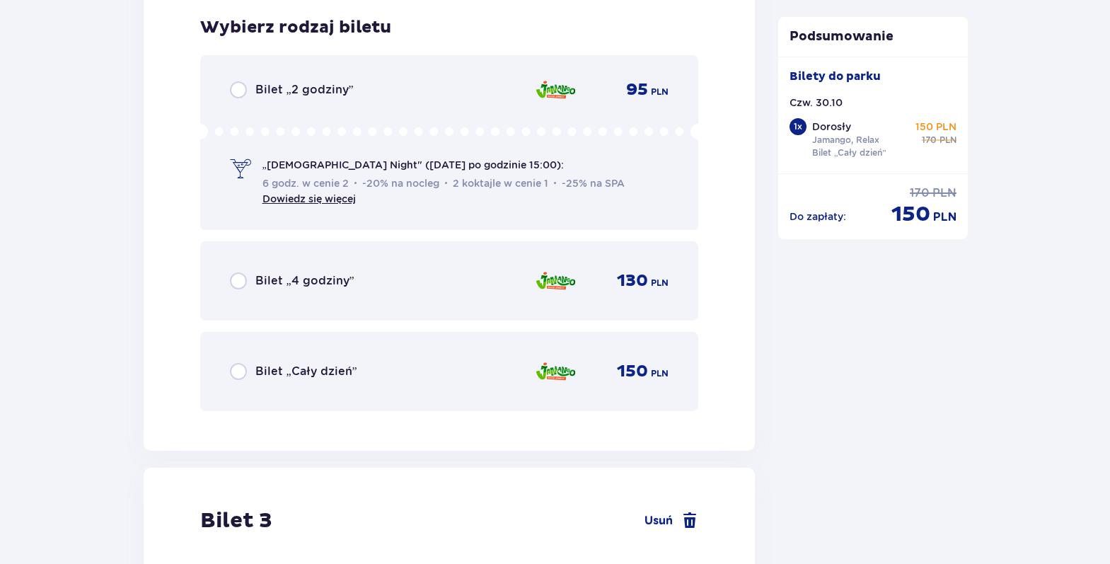
click at [273, 370] on span "Bilet „Cały dzień”" at bounding box center [306, 372] width 102 height 16
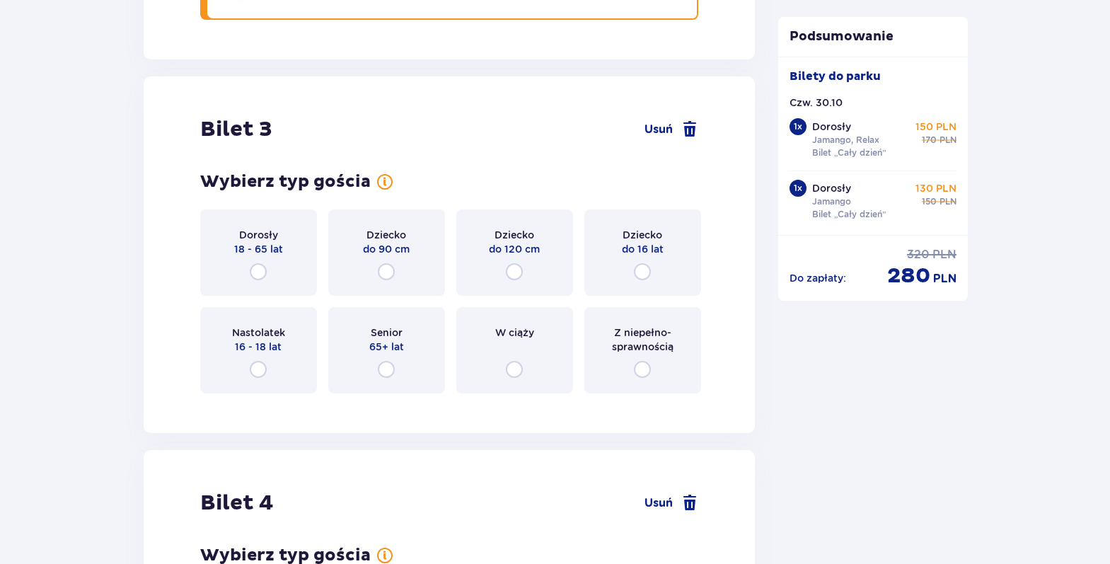
scroll to position [2953, 0]
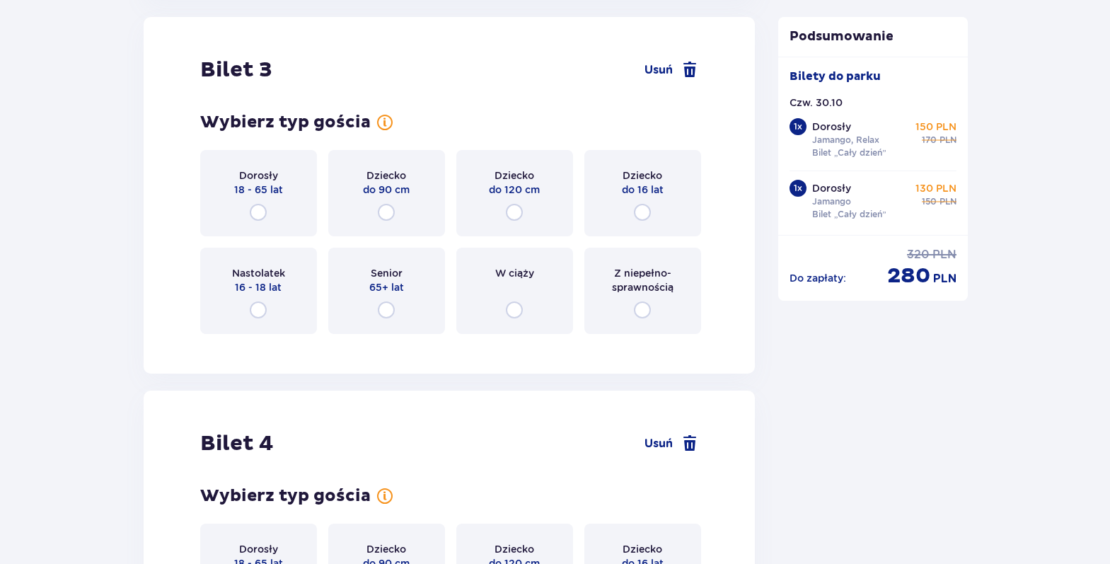
click at [639, 209] on input "radio" at bounding box center [642, 212] width 17 height 17
radio input "true"
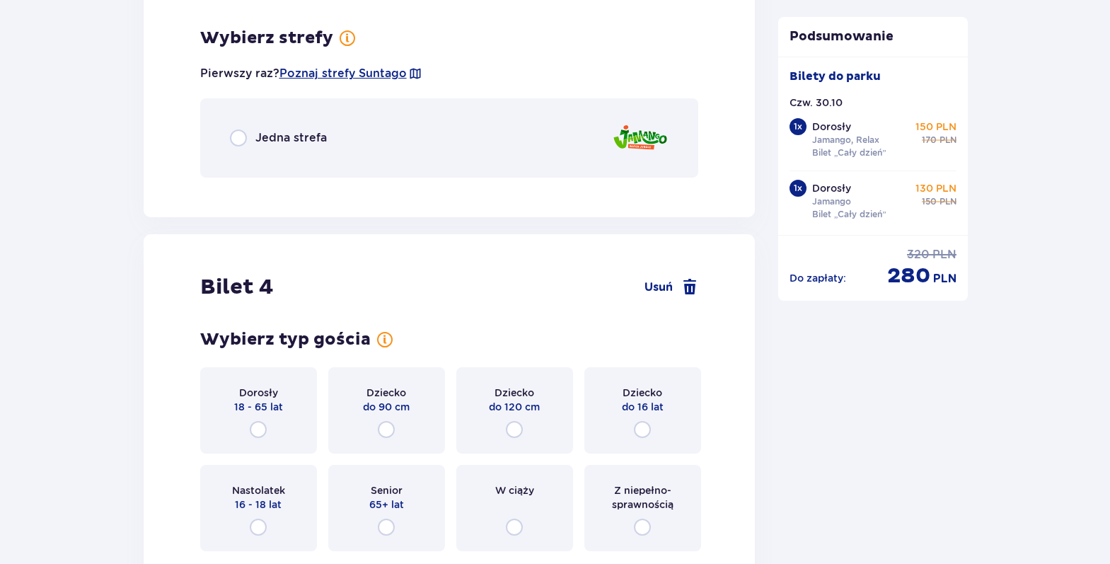
scroll to position [3298, 0]
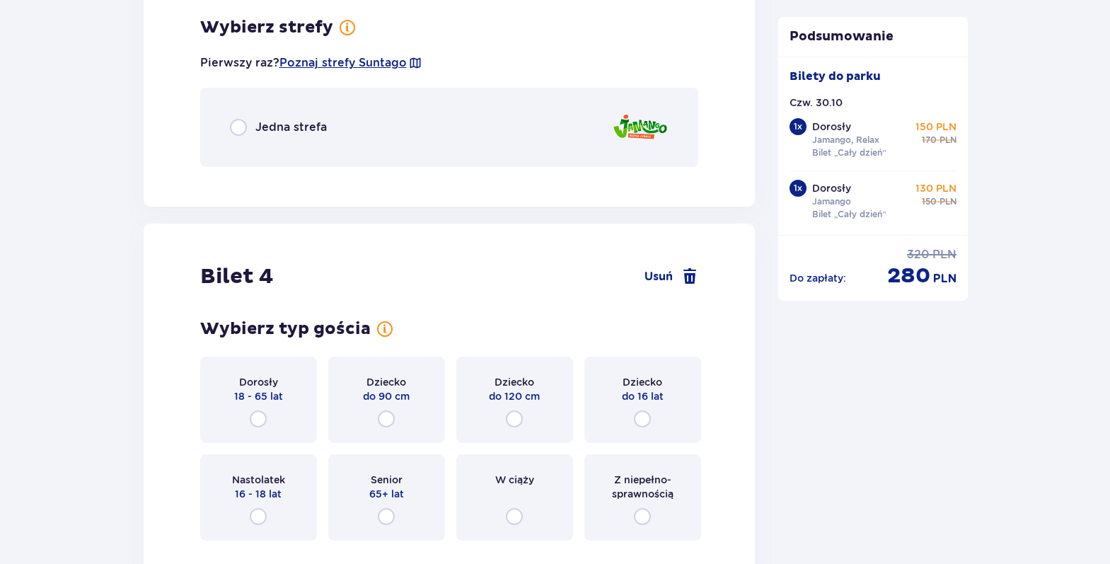
click at [533, 143] on div "Jedna strefa" at bounding box center [449, 127] width 499 height 79
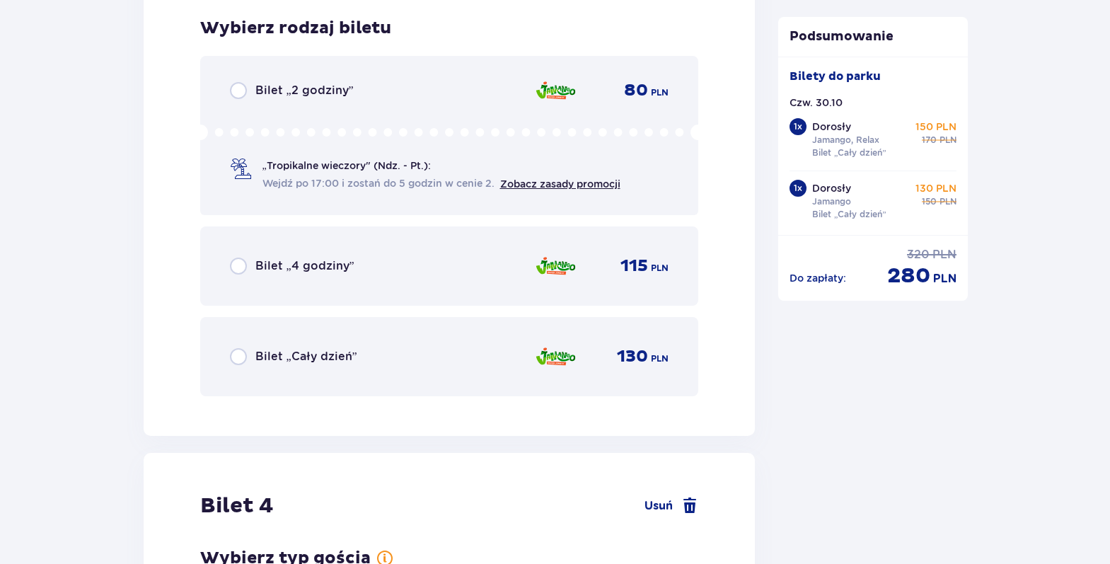
scroll to position [3476, 0]
click at [339, 366] on div "Bilet „Cały dzień” 130 PLN" at bounding box center [449, 356] width 439 height 30
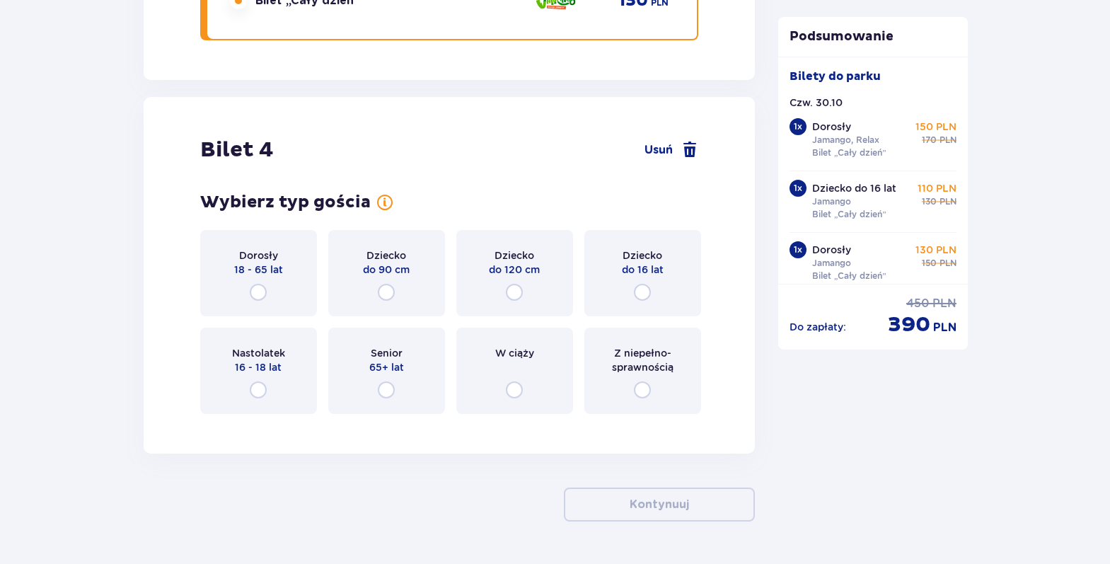
scroll to position [3874, 0]
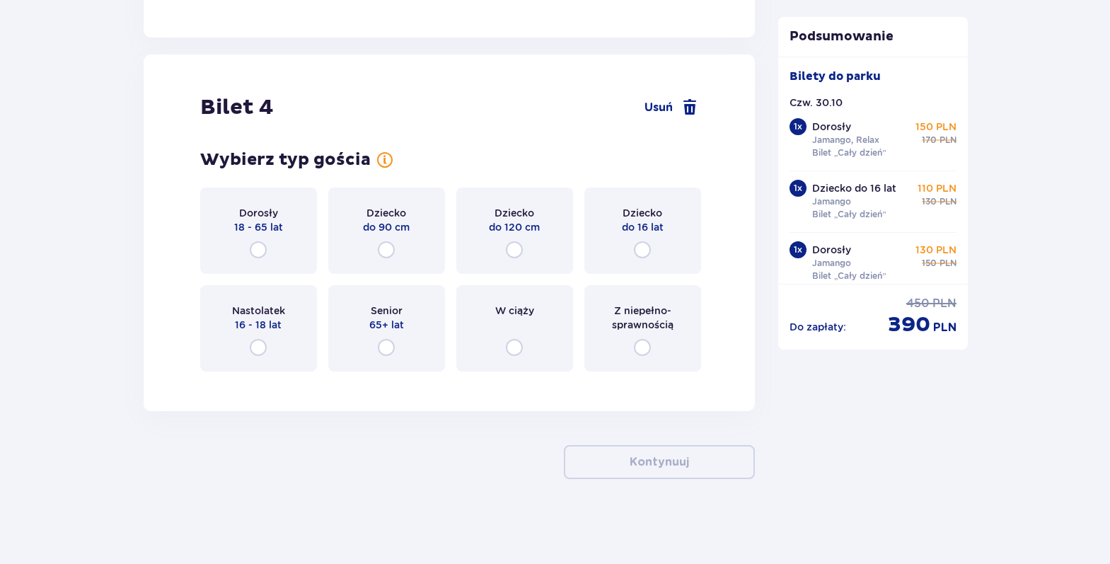
click at [644, 254] on input "radio" at bounding box center [642, 249] width 17 height 17
radio input "true"
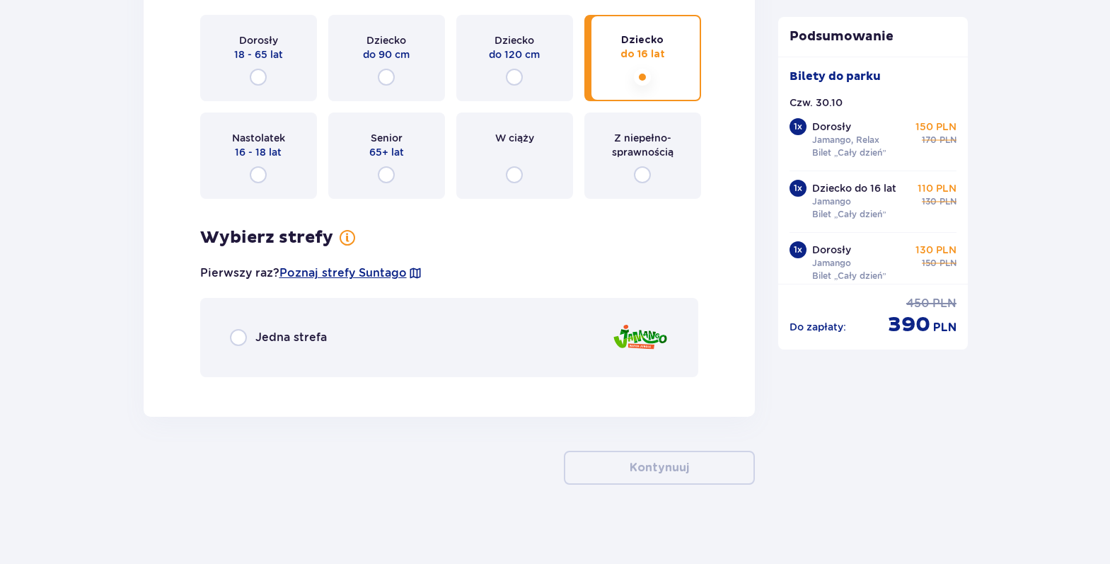
scroll to position [4052, 0]
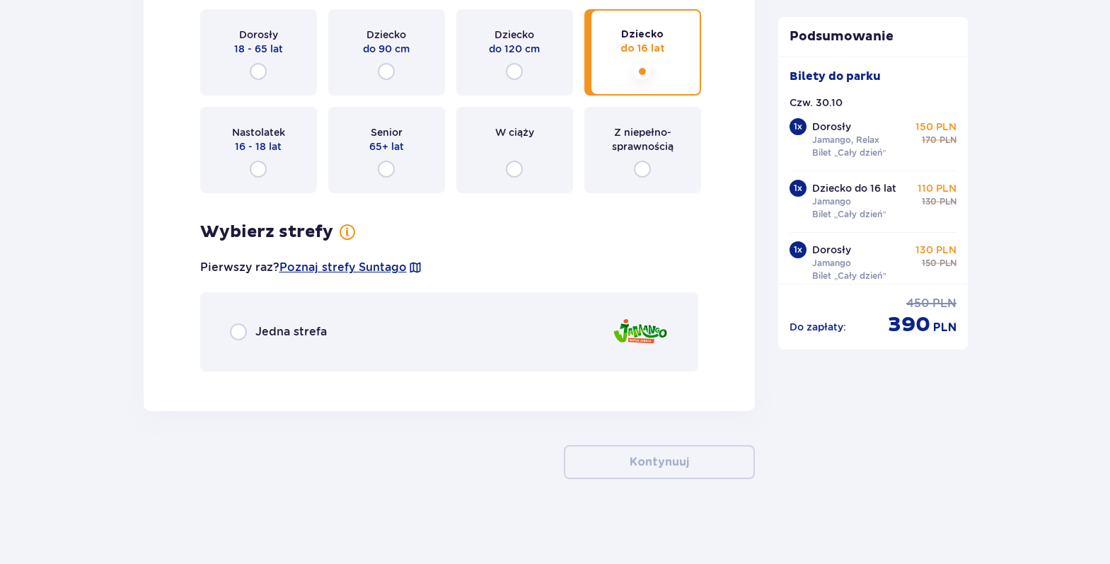
click at [265, 329] on span "Jedna strefa" at bounding box center [290, 332] width 71 height 16
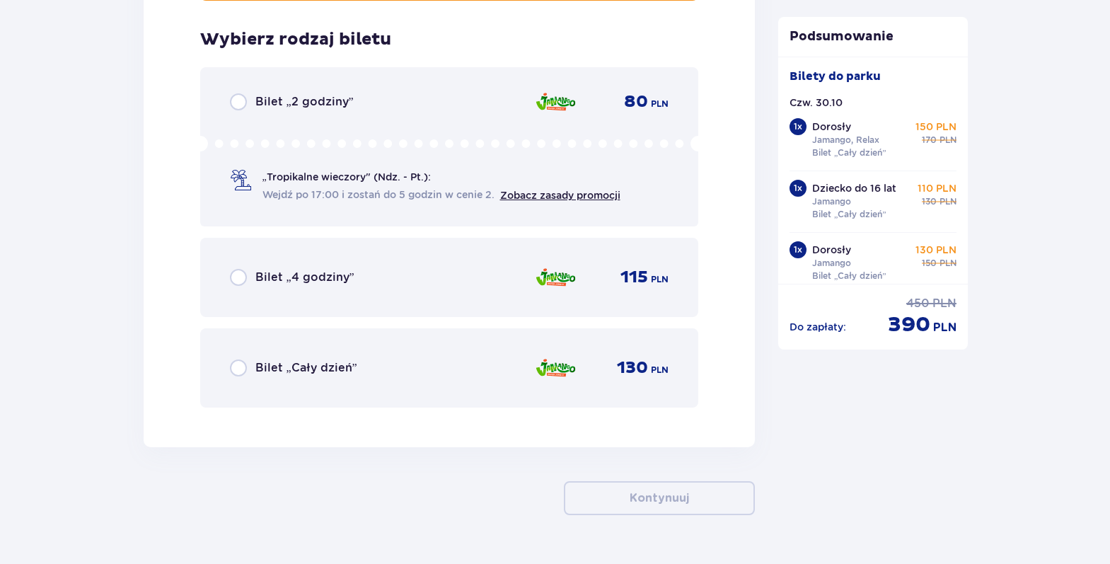
scroll to position [4435, 0]
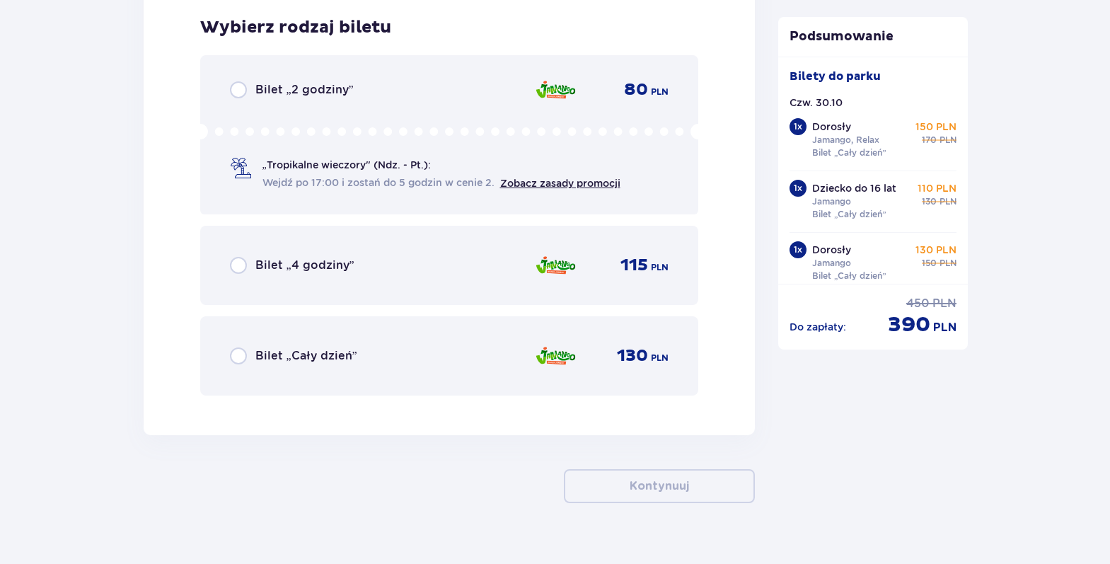
click at [605, 350] on div "130 PLN" at bounding box center [637, 355] width 64 height 21
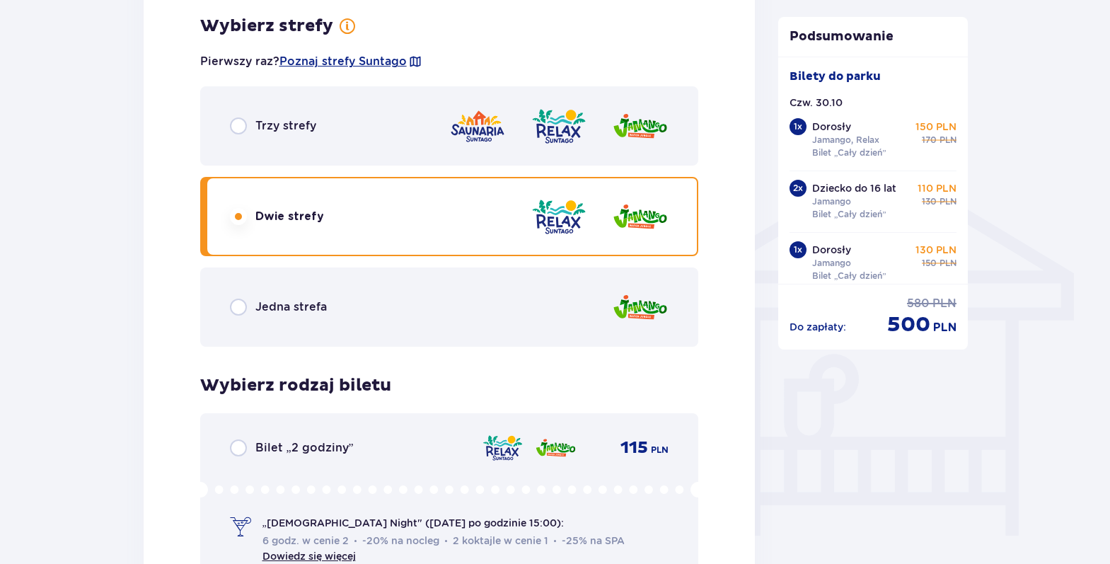
scroll to position [1202, 0]
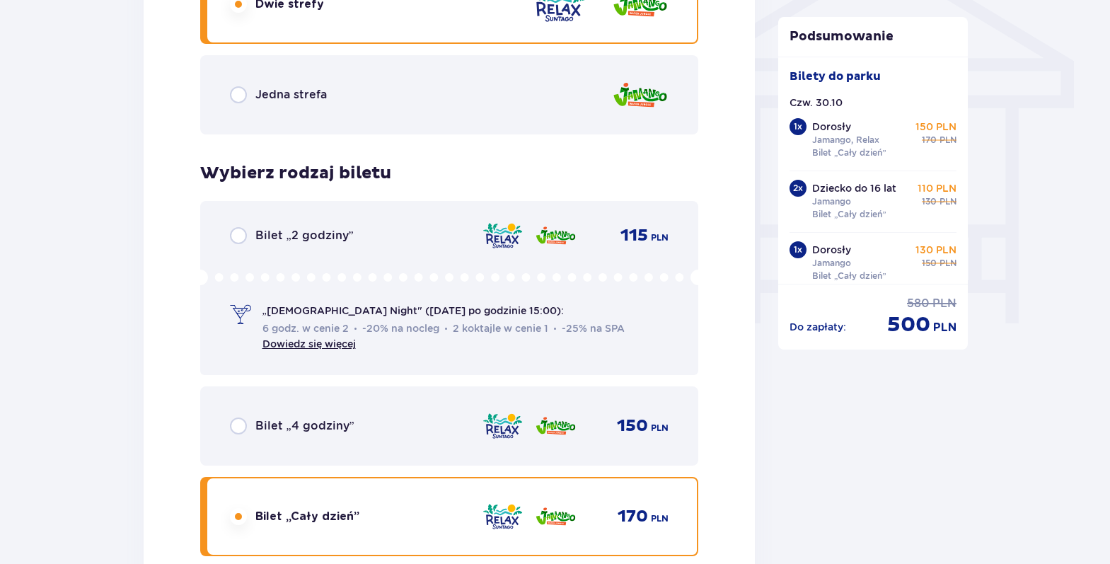
click at [297, 247] on div "Bilet „2 godziny” 115 PLN „Ladies Night" (czwartek po godzinie 15:00): 6 godz. …" at bounding box center [449, 288] width 499 height 174
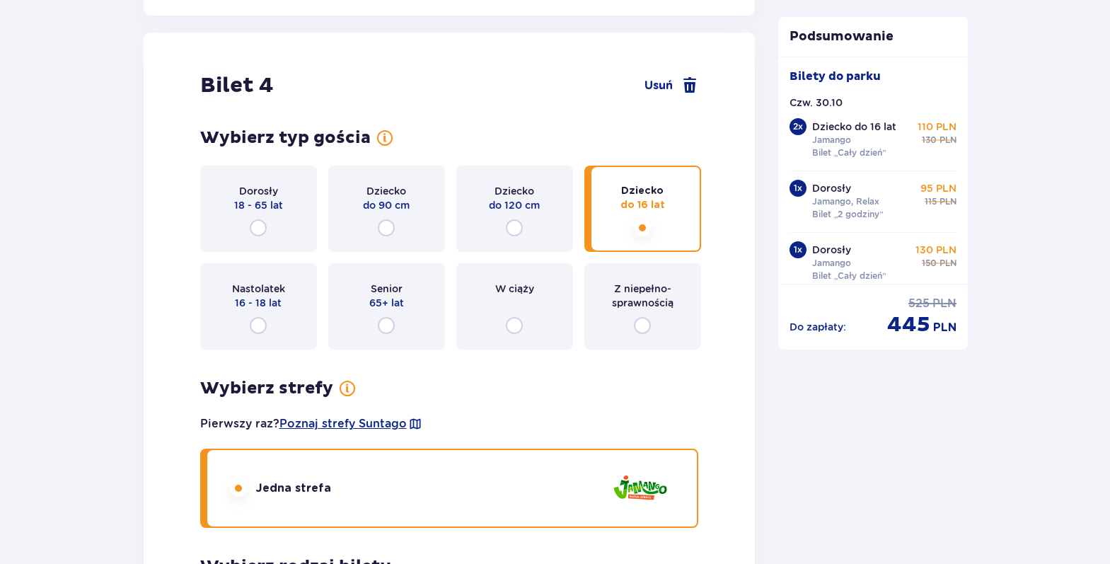
scroll to position [3825, 0]
